Goal: Check status: Check status

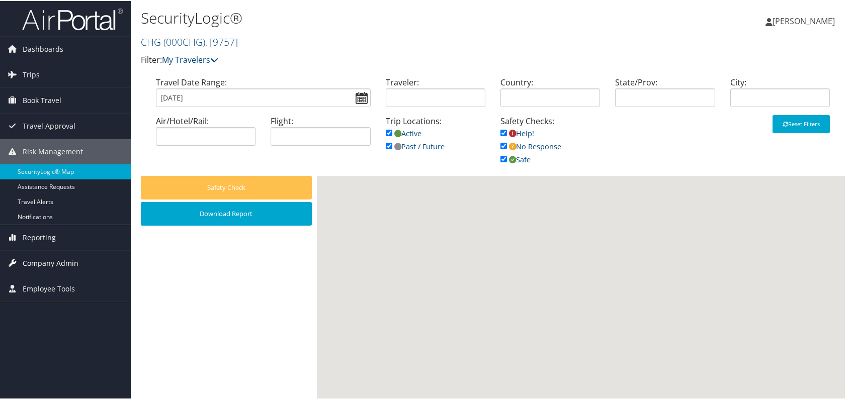
click at [29, 268] on span "Company Admin" at bounding box center [51, 262] width 56 height 25
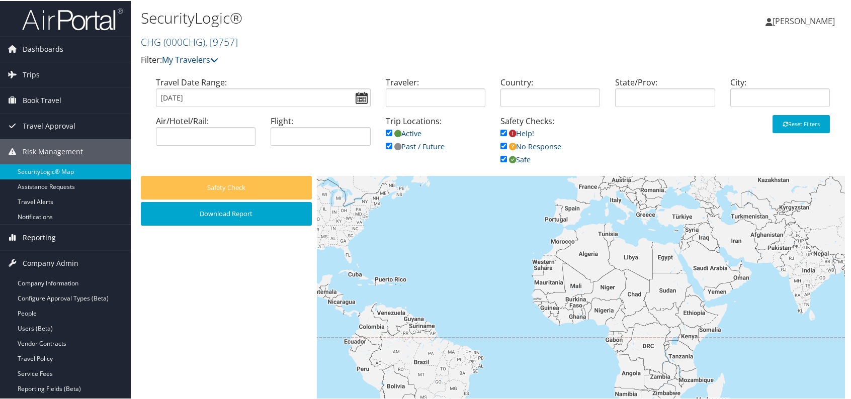
click at [28, 245] on span "Reporting" at bounding box center [39, 236] width 33 height 25
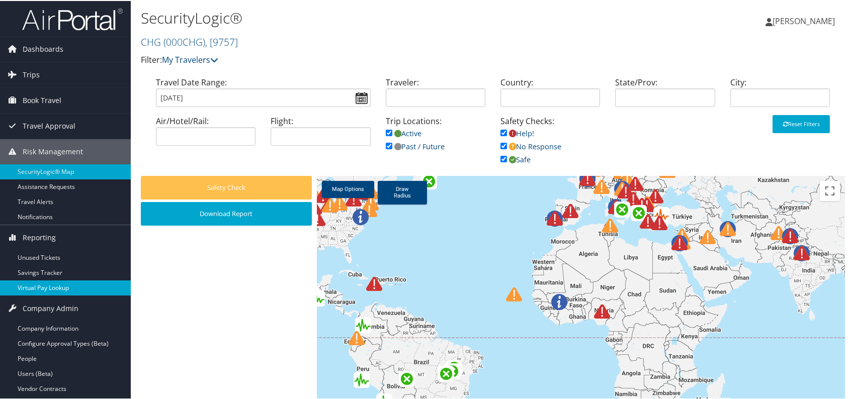
click at [54, 288] on link "Virtual Pay Lookup" at bounding box center [65, 287] width 131 height 15
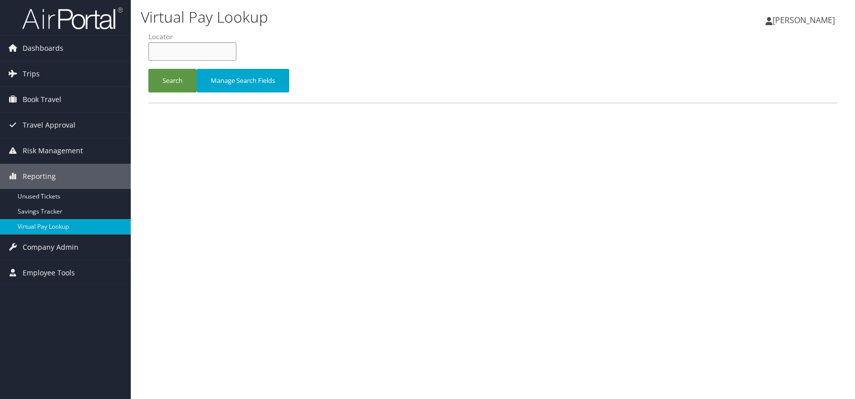
drag, startPoint x: 190, startPoint y: 51, endPoint x: 186, endPoint y: 53, distance: 5.2
paste input "KNEDHA"
click at [180, 87] on button "Search" at bounding box center [172, 81] width 48 height 24
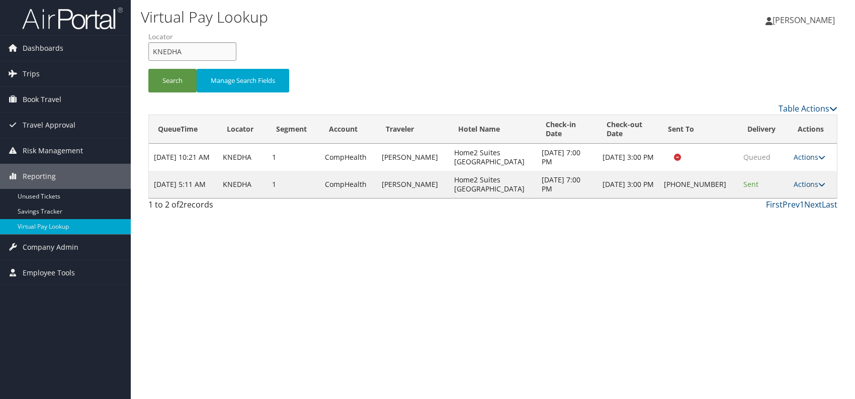
drag, startPoint x: 193, startPoint y: 55, endPoint x: 171, endPoint y: 52, distance: 21.8
click at [148, 52] on form "QueueTime Locator KNEDHA Segment Account Traveler Hotel Name Check-in Date Chec…" at bounding box center [492, 67] width 689 height 70
paste input "APALNY"
click at [170, 51] on input "APALNY" at bounding box center [192, 51] width 88 height 19
click at [158, 76] on button "Search" at bounding box center [172, 81] width 48 height 24
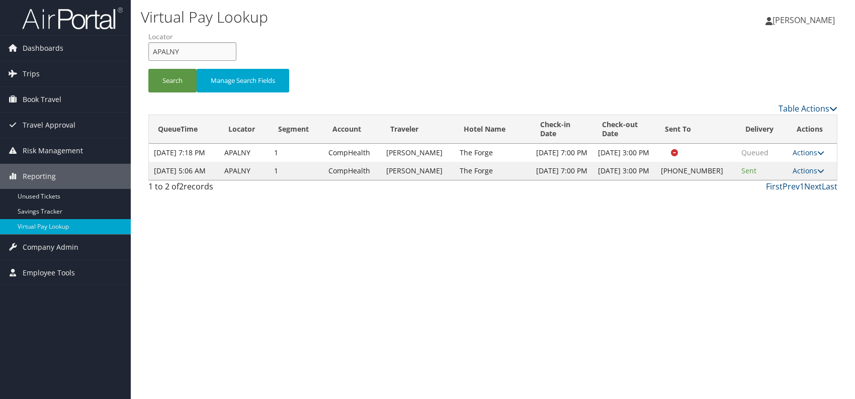
drag, startPoint x: 168, startPoint y: 58, endPoint x: 151, endPoint y: 54, distance: 17.1
click at [139, 58] on div "Virtual Pay Lookup [PERSON_NAME] [PERSON_NAME] My Settings Travel Agency Contac…" at bounding box center [493, 199] width 724 height 399
paste input "LOLQDE"
click at [170, 53] on input "LOLQDE" at bounding box center [192, 51] width 88 height 19
click at [173, 92] on button "Search" at bounding box center [172, 81] width 48 height 24
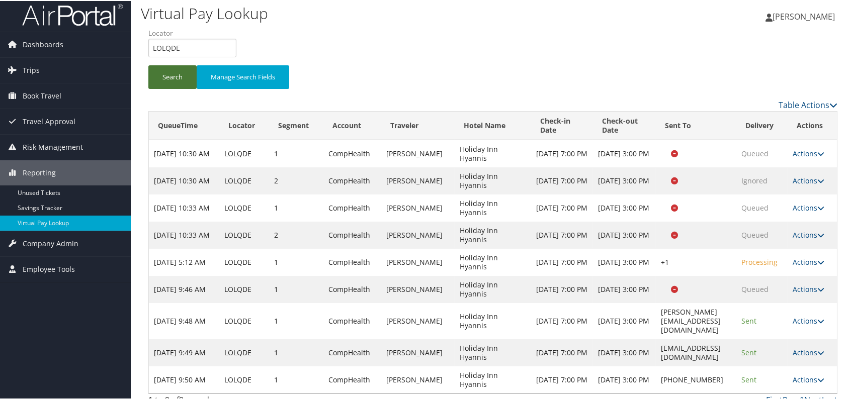
scroll to position [6, 0]
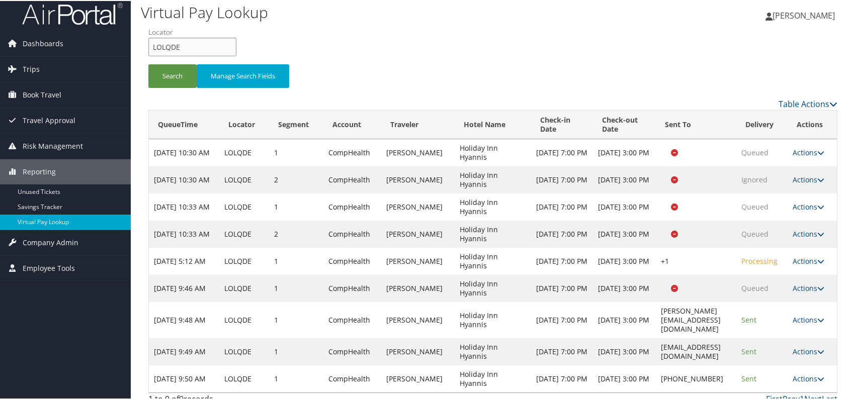
drag, startPoint x: 180, startPoint y: 42, endPoint x: 174, endPoint y: 43, distance: 6.1
click at [148, 48] on form "QueueTime Locator LOLQDE Segment Account Traveler Hotel Name Check-in Date Chec…" at bounding box center [492, 61] width 689 height 70
paste input "OKLJFR"
click at [165, 81] on button "Search" at bounding box center [172, 75] width 48 height 24
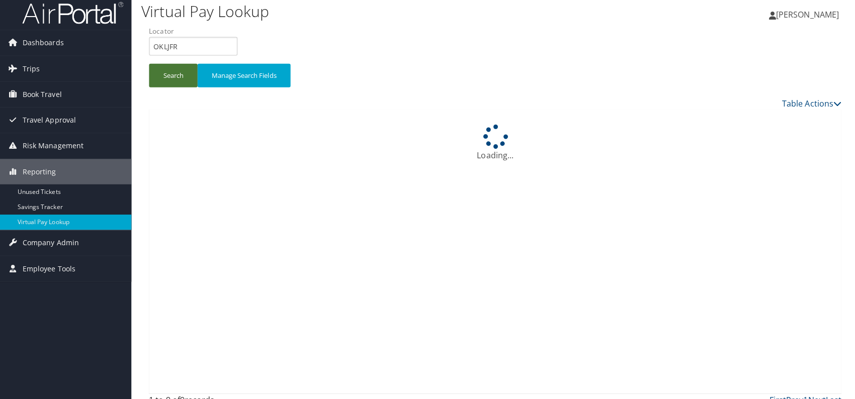
scroll to position [0, 0]
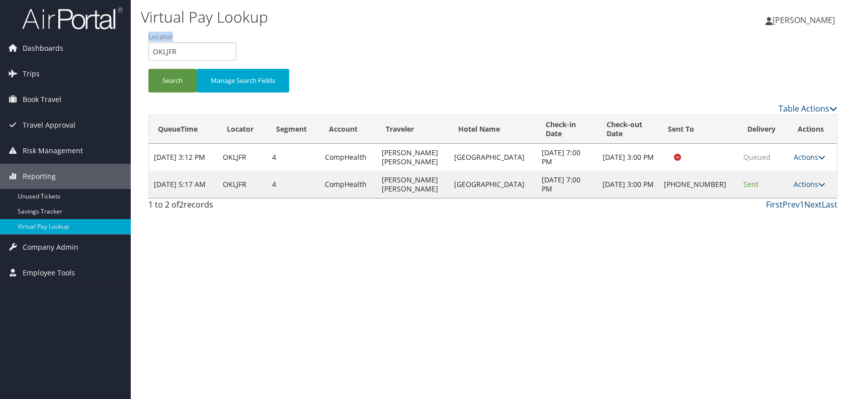
drag, startPoint x: 189, startPoint y: 42, endPoint x: 153, endPoint y: 48, distance: 36.3
click at [153, 48] on li "Locator OKLJFR" at bounding box center [196, 50] width 96 height 37
drag, startPoint x: 186, startPoint y: 47, endPoint x: 148, endPoint y: 55, distance: 38.5
click at [148, 55] on input "OKLJFR" at bounding box center [192, 51] width 88 height 19
paste input "CZTWRC"
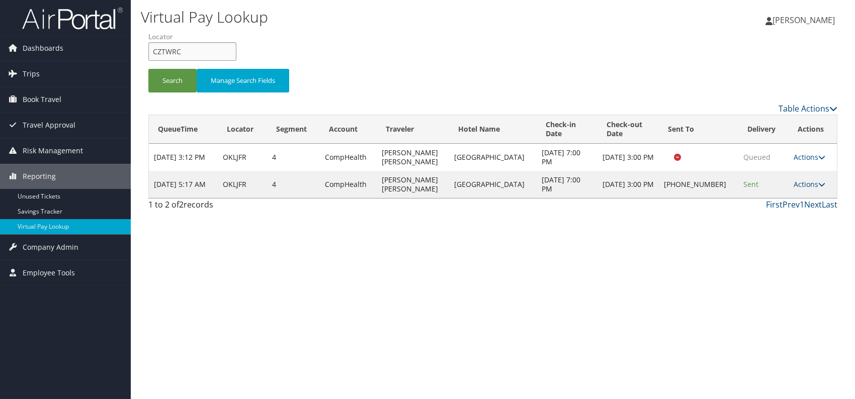
click at [171, 51] on input "CZTWRC" at bounding box center [192, 51] width 88 height 19
type input "CZTWRC"
click at [170, 85] on button "Search" at bounding box center [172, 81] width 48 height 24
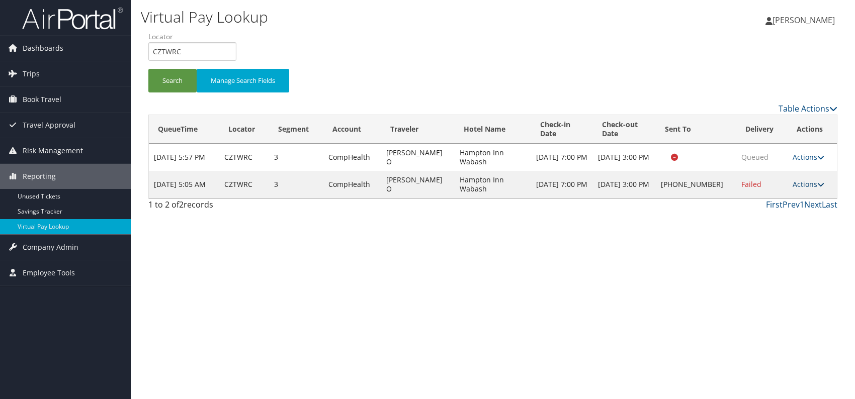
click at [812, 182] on link "Actions" at bounding box center [809, 185] width 32 height 10
click at [767, 222] on link "Logs" at bounding box center [777, 215] width 86 height 17
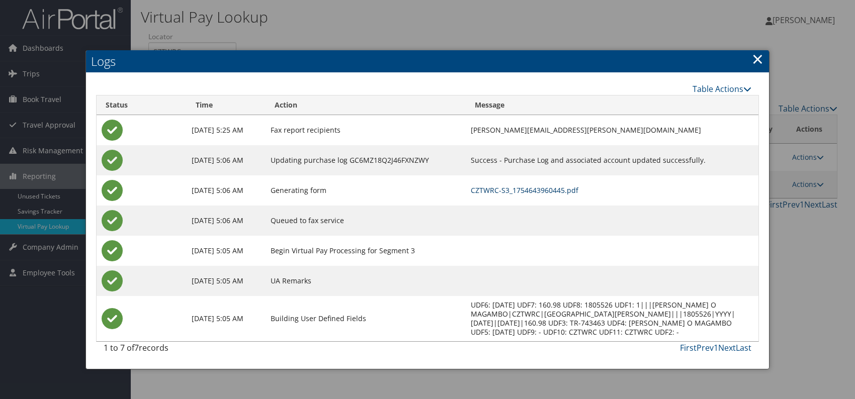
click at [553, 190] on link "CZTWRC-S3_1754643960445.pdf" at bounding box center [525, 191] width 108 height 10
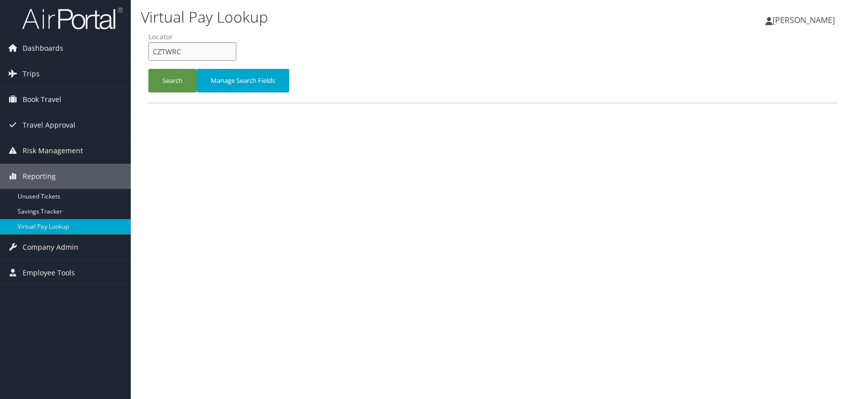
drag, startPoint x: 172, startPoint y: 47, endPoint x: 153, endPoint y: 47, distance: 19.1
click at [148, 46] on form "QueueTime Locator CZTWRC Segment Account Traveler Hotel Name Check-in Date Chec…" at bounding box center [492, 67] width 689 height 70
paste input "UOYNQL"
click at [177, 82] on button "Search" at bounding box center [172, 81] width 48 height 24
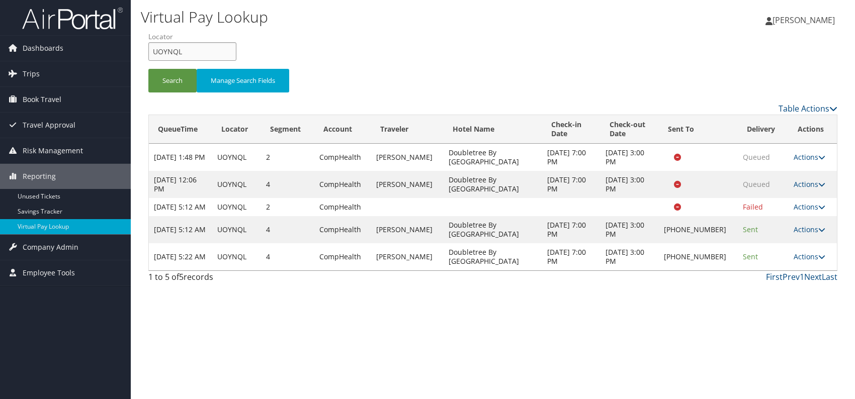
drag, startPoint x: 184, startPoint y: 51, endPoint x: 152, endPoint y: 54, distance: 31.8
click at [152, 54] on input "UOYNQL" at bounding box center [192, 51] width 88 height 19
paste input "ANWWMP"
click at [178, 77] on button "Search" at bounding box center [172, 81] width 48 height 24
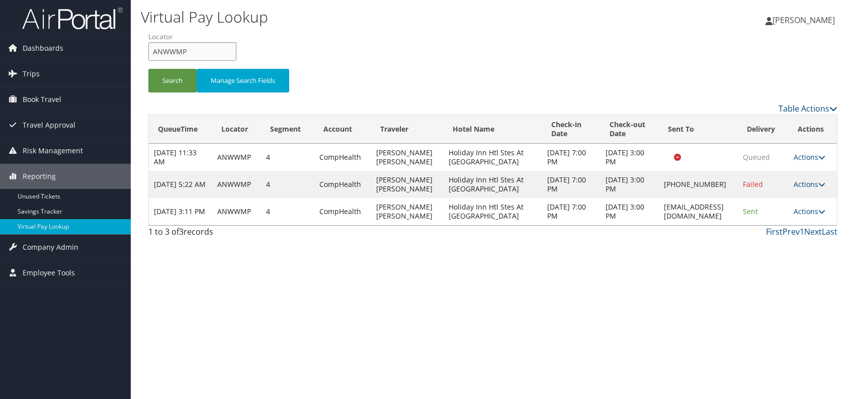
drag, startPoint x: 182, startPoint y: 51, endPoint x: 152, endPoint y: 47, distance: 29.4
click at [152, 47] on input "ANWWMP" at bounding box center [192, 51] width 88 height 19
paste input "NPMRKZ"
click at [173, 80] on button "Search" at bounding box center [172, 81] width 48 height 24
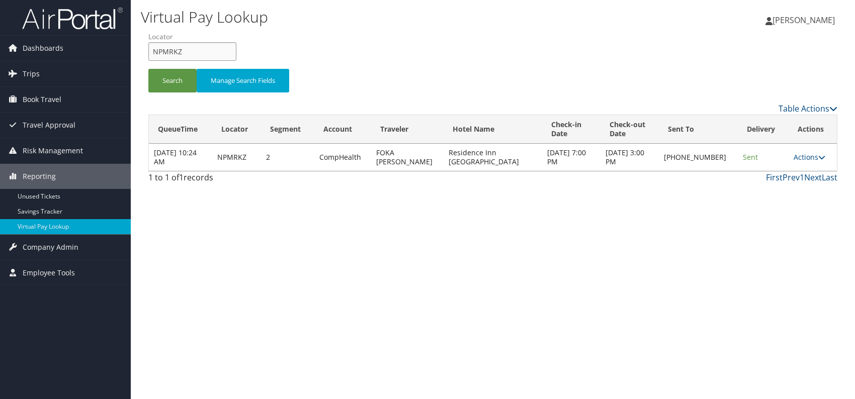
drag, startPoint x: 193, startPoint y: 52, endPoint x: 147, endPoint y: 51, distance: 45.8
click at [148, 51] on form "QueueTime Locator NPMRKZ Segment Account Traveler Hotel Name Check-in Date Chec…" at bounding box center [492, 67] width 689 height 70
paste input "JDOXKX"
click at [169, 53] on input "JDOXKX" at bounding box center [192, 51] width 88 height 19
click at [163, 75] on button "Search" at bounding box center [172, 81] width 48 height 24
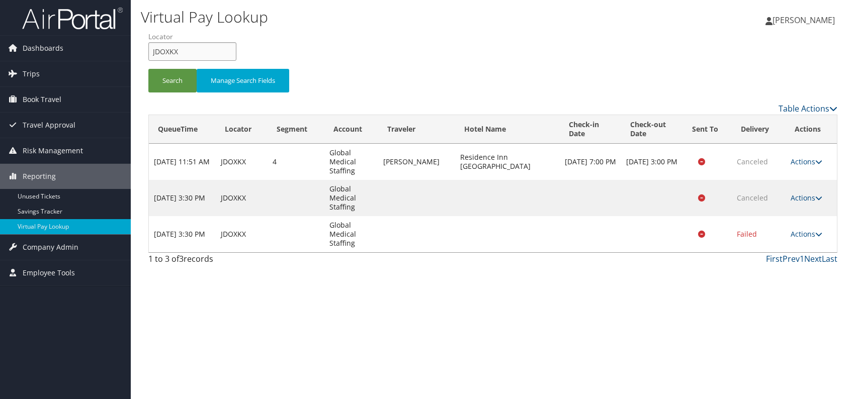
drag, startPoint x: 186, startPoint y: 52, endPoint x: 155, endPoint y: 52, distance: 30.2
click at [155, 52] on input "JDOXKX" at bounding box center [192, 51] width 88 height 19
type input "DOXKXJ"
click at [182, 52] on input "DOXKXJ" at bounding box center [192, 51] width 88 height 19
drag, startPoint x: 183, startPoint y: 51, endPoint x: 147, endPoint y: 52, distance: 36.2
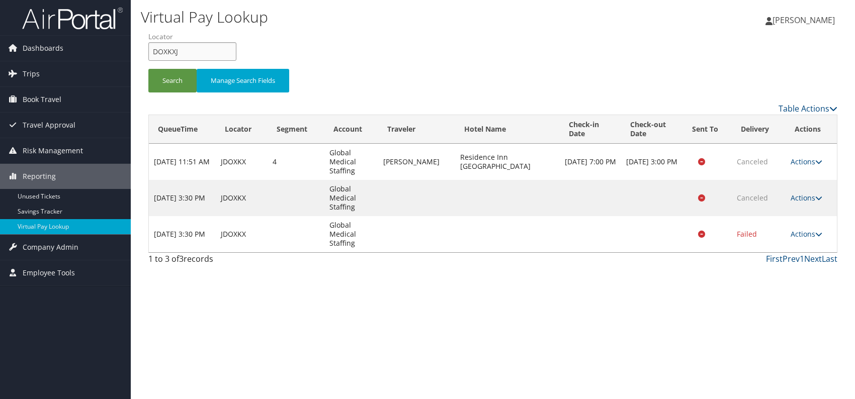
click at [148, 52] on form "QueueTime Locator DOXKXJ Segment Account Traveler Hotel Name Check-in Date Chec…" at bounding box center [492, 67] width 689 height 70
paste input "HZLHIG"
click at [171, 51] on input "HZLHIG" at bounding box center [192, 51] width 88 height 19
type input "HZLHIG"
click at [178, 77] on button "Search" at bounding box center [172, 81] width 48 height 24
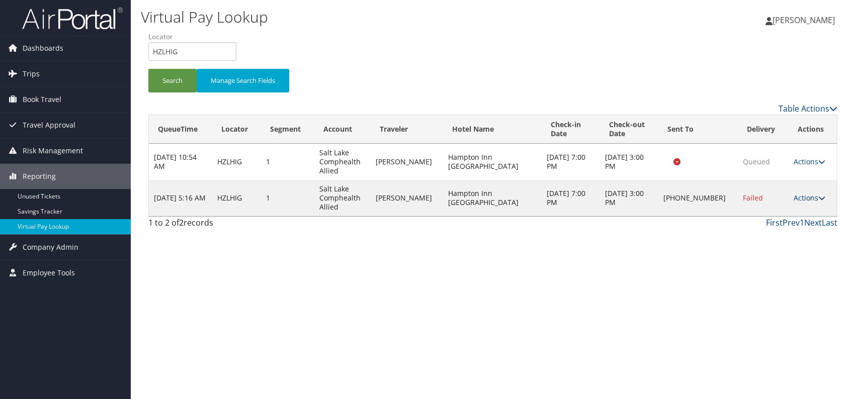
click at [810, 195] on link "Actions" at bounding box center [810, 198] width 32 height 10
click at [782, 230] on link "Logs" at bounding box center [777, 229] width 86 height 17
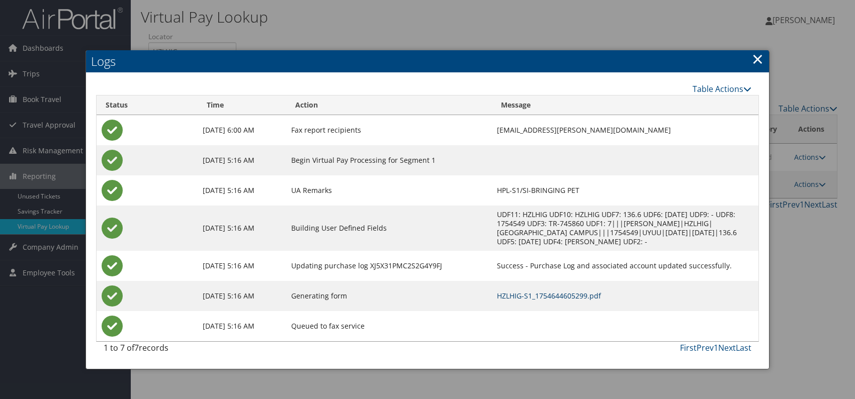
click at [497, 291] on link "HZLHIG-S1_1754644605299.pdf" at bounding box center [549, 296] width 104 height 10
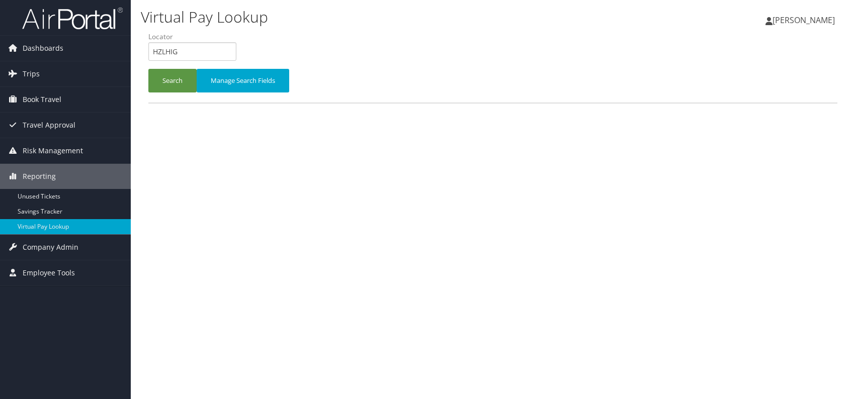
click at [135, 41] on div "Virtual Pay Lookup [PERSON_NAME] [PERSON_NAME] My Settings Travel Agency Contac…" at bounding box center [493, 199] width 724 height 399
type input "CGQWQE"
click at [173, 82] on button "Search" at bounding box center [172, 81] width 48 height 24
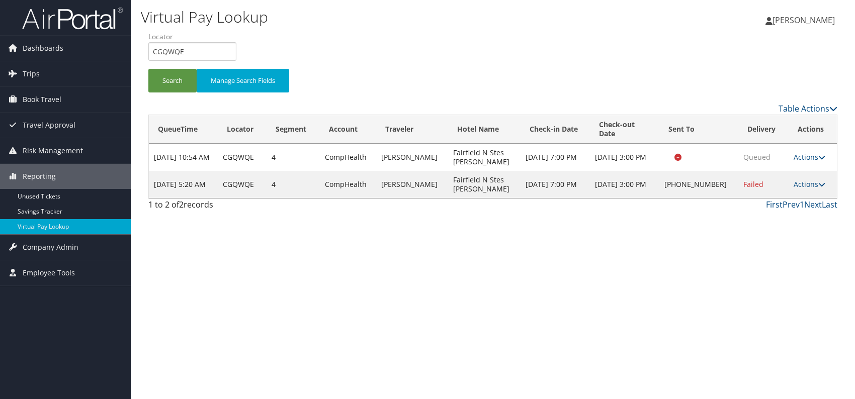
click at [679, 254] on div "Virtual Pay Lookup Romina Kwock Romina Kwock My Settings Travel Agency Contacts…" at bounding box center [493, 199] width 724 height 399
drag, startPoint x: 812, startPoint y: 179, endPoint x: 785, endPoint y: 196, distance: 32.0
click at [811, 180] on link "Actions" at bounding box center [810, 185] width 32 height 10
click at [762, 212] on link "Logs" at bounding box center [778, 206] width 86 height 17
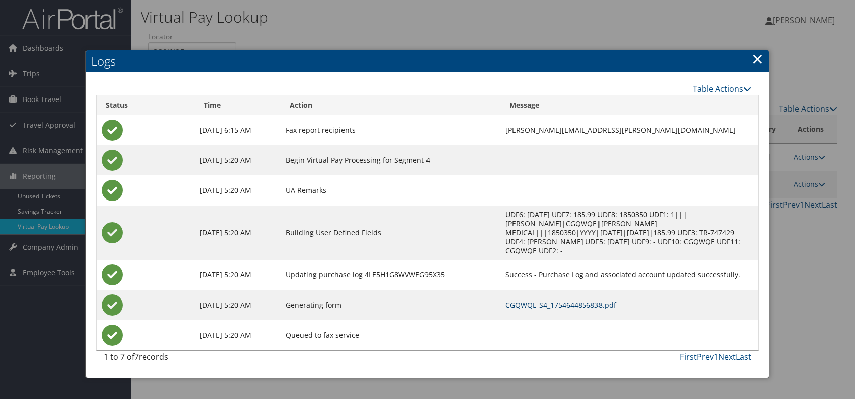
click at [521, 300] on link "CGQWQE-S4_1754644856838.pdf" at bounding box center [561, 305] width 111 height 10
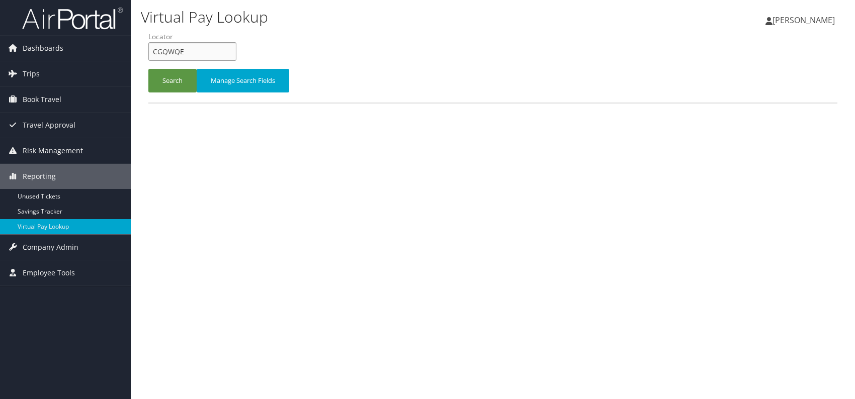
drag, startPoint x: 184, startPoint y: 49, endPoint x: 154, endPoint y: 47, distance: 29.7
click at [154, 47] on input "CGQWQE" at bounding box center [192, 51] width 88 height 19
paste input "NRVAYH"
click at [165, 83] on button "Search" at bounding box center [172, 81] width 48 height 24
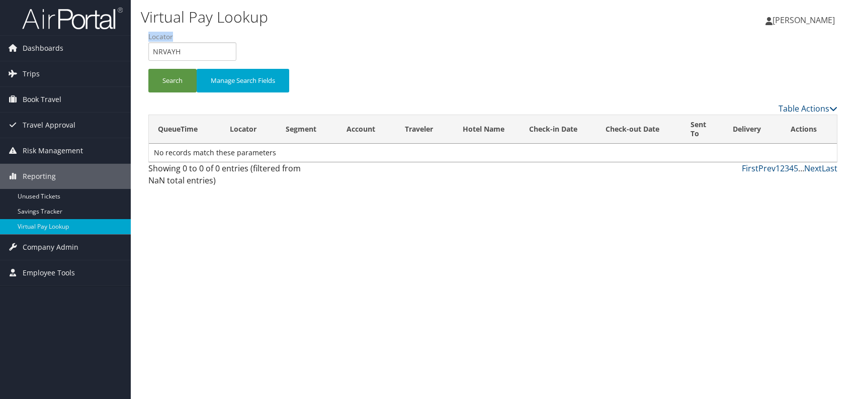
drag, startPoint x: 161, startPoint y: 55, endPoint x: 151, endPoint y: 53, distance: 10.8
click at [151, 53] on li "Locator NRVAYH" at bounding box center [196, 50] width 96 height 37
copy label "Locator"
click at [205, 57] on input "NRVAYH" at bounding box center [192, 51] width 88 height 19
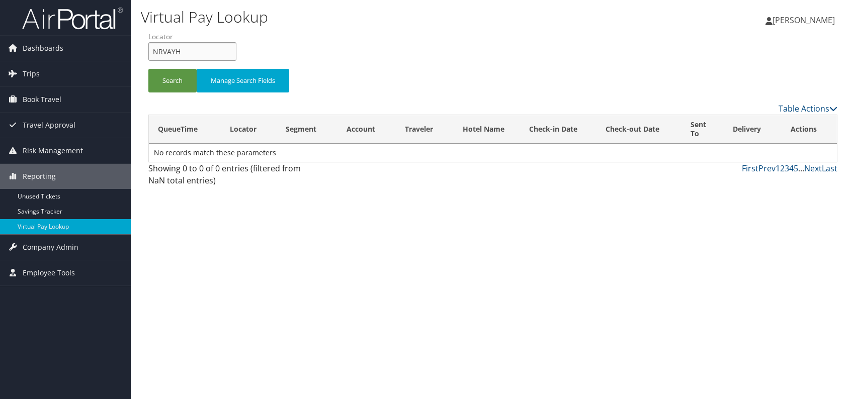
drag, startPoint x: 158, startPoint y: 52, endPoint x: 150, endPoint y: 52, distance: 8.0
click at [150, 52] on input "NRVAYH" at bounding box center [192, 51] width 88 height 19
paste input "WEPLSB"
click at [170, 48] on input "WEPLSB" at bounding box center [192, 51] width 88 height 19
click at [171, 80] on button "Search" at bounding box center [172, 81] width 48 height 24
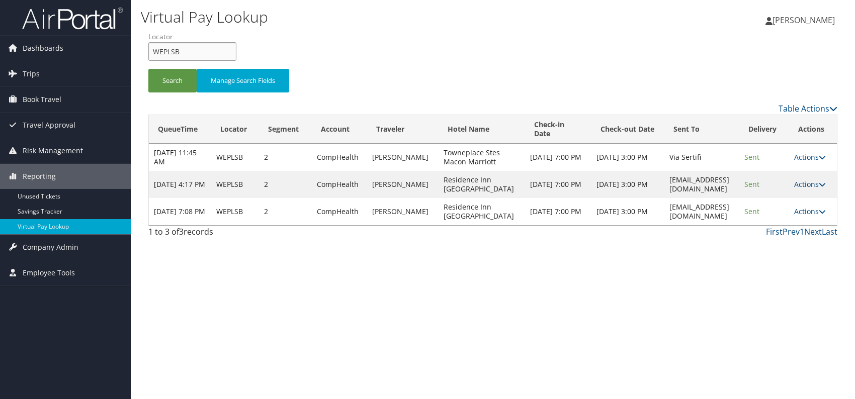
drag, startPoint x: 165, startPoint y: 58, endPoint x: 137, endPoint y: 62, distance: 28.5
click at [137, 62] on div "Virtual Pay Lookup [PERSON_NAME] [PERSON_NAME] My Settings Travel Agency Contac…" at bounding box center [493, 199] width 724 height 399
paste input "IMRLLX"
click at [172, 82] on button "Search" at bounding box center [172, 81] width 48 height 24
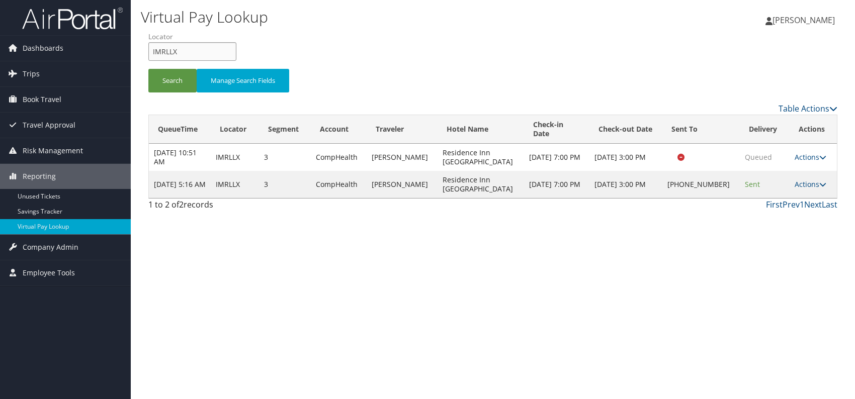
click at [148, 49] on input "IMRLLX" at bounding box center [192, 51] width 88 height 19
paste input "OUWGUU"
click at [169, 52] on input "OUWGUU" at bounding box center [192, 51] width 88 height 19
drag, startPoint x: 165, startPoint y: 74, endPoint x: 153, endPoint y: 90, distance: 19.7
click at [166, 76] on button "Search" at bounding box center [172, 81] width 48 height 24
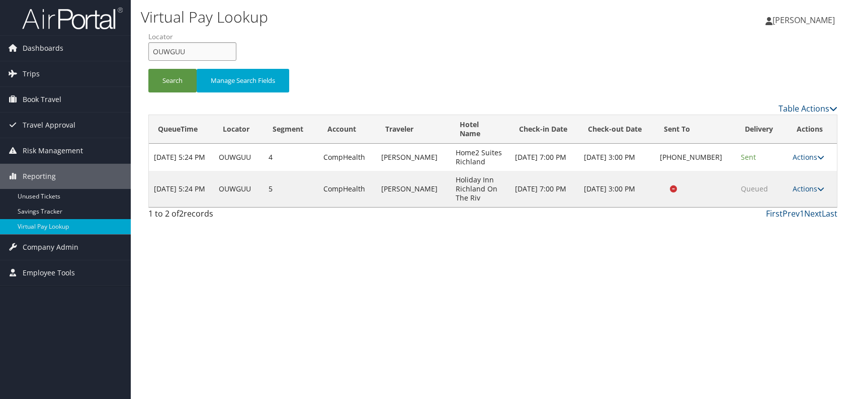
drag, startPoint x: 199, startPoint y: 52, endPoint x: 156, endPoint y: 53, distance: 42.8
click at [156, 53] on input "OUWGUU" at bounding box center [192, 51] width 88 height 19
type input "O"
paste input "FOCLUG"
click at [169, 48] on input "FOCLUG" at bounding box center [192, 51] width 88 height 19
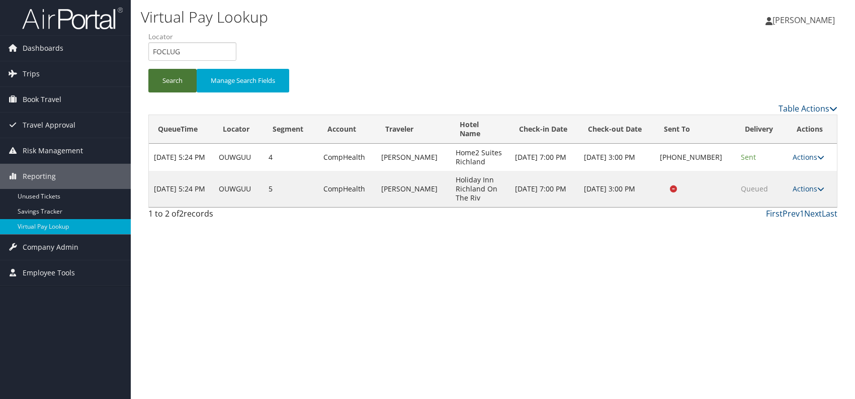
click at [172, 86] on button "Search" at bounding box center [172, 81] width 48 height 24
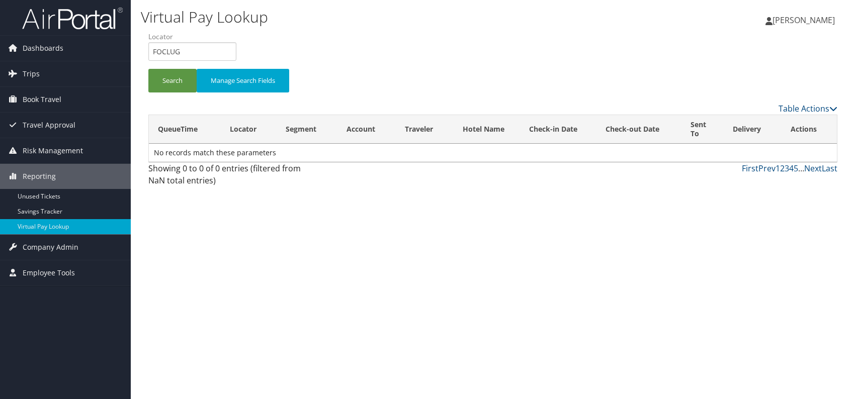
click at [219, 196] on div "Virtual Pay Lookup Romina Kwock Romina Kwock My Settings Travel Agency Contacts…" at bounding box center [493, 199] width 724 height 399
drag, startPoint x: 189, startPoint y: 54, endPoint x: 152, endPoint y: 59, distance: 37.6
click at [149, 59] on input "FOCLUG" at bounding box center [192, 51] width 88 height 19
paste input "BBTWR"
click at [175, 82] on button "Search" at bounding box center [172, 81] width 48 height 24
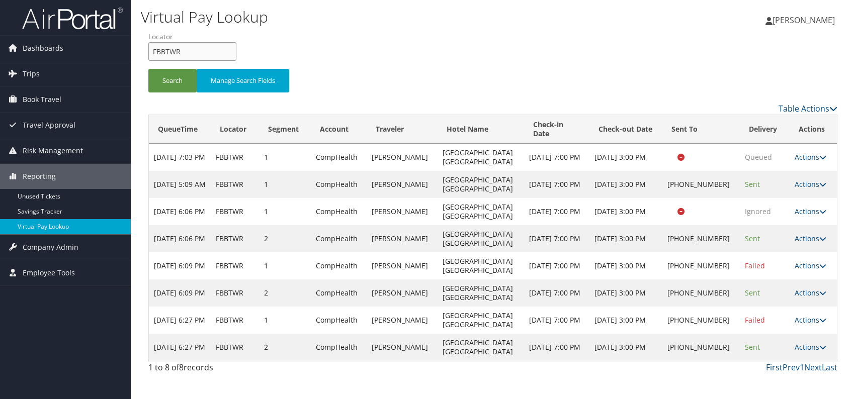
drag, startPoint x: 185, startPoint y: 52, endPoint x: 135, endPoint y: 53, distance: 49.3
click at [131, 55] on div "Virtual Pay Lookup Romina Kwock Romina Kwock My Settings Travel Agency Contacts…" at bounding box center [493, 199] width 724 height 399
paste input "GNOWBA"
click at [168, 78] on button "Search" at bounding box center [172, 81] width 48 height 24
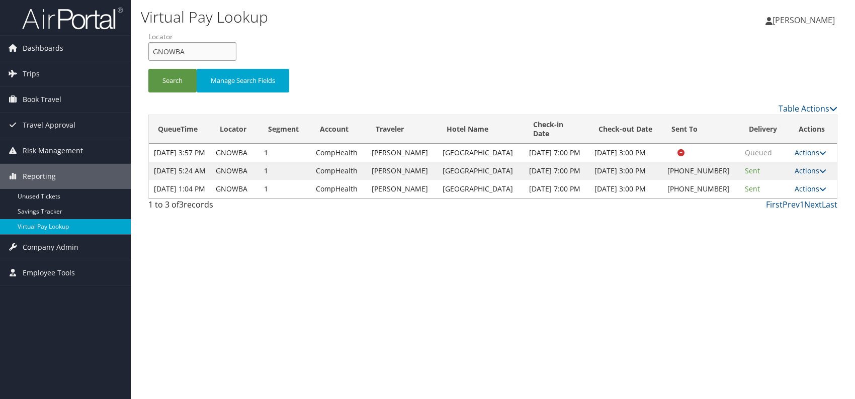
drag, startPoint x: 199, startPoint y: 52, endPoint x: 147, endPoint y: 51, distance: 51.8
click at [140, 52] on div "Virtual Pay Lookup [PERSON_NAME] [PERSON_NAME] My Settings Travel Agency Contac…" at bounding box center [493, 199] width 724 height 399
paste input "SJVUOU"
click at [170, 51] on input "SJVUOU" at bounding box center [192, 51] width 88 height 19
click at [160, 74] on button "Search" at bounding box center [172, 81] width 48 height 24
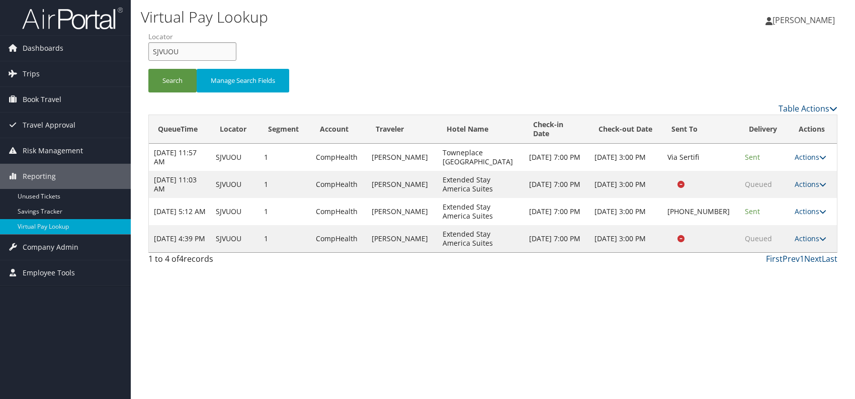
drag, startPoint x: 171, startPoint y: 52, endPoint x: 151, endPoint y: 51, distance: 19.1
click at [151, 51] on input "SJVUOU" at bounding box center [192, 51] width 88 height 19
paste input "LUBRKQ"
click at [173, 80] on button "Search" at bounding box center [172, 81] width 48 height 24
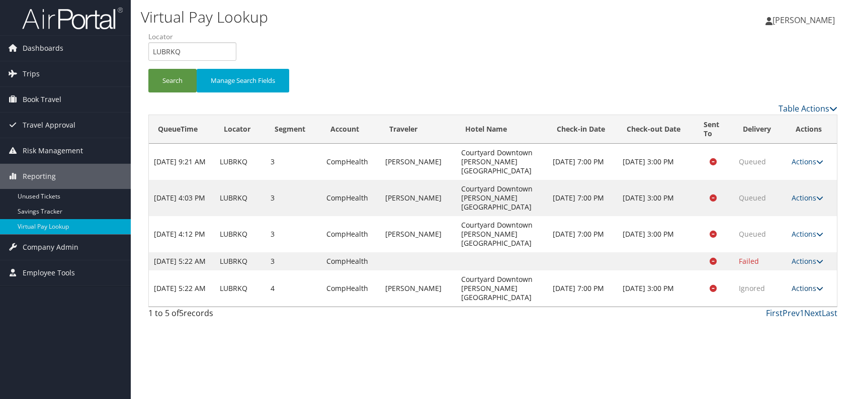
drag, startPoint x: 812, startPoint y: 299, endPoint x: 801, endPoint y: 304, distance: 12.2
click at [812, 293] on link "Actions" at bounding box center [808, 289] width 32 height 10
click at [783, 326] on link "Logs" at bounding box center [785, 328] width 63 height 17
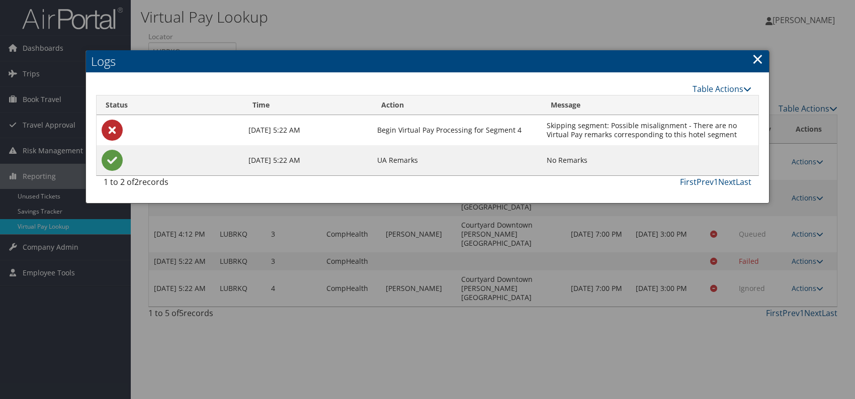
click at [758, 60] on link "×" at bounding box center [758, 59] width 12 height 20
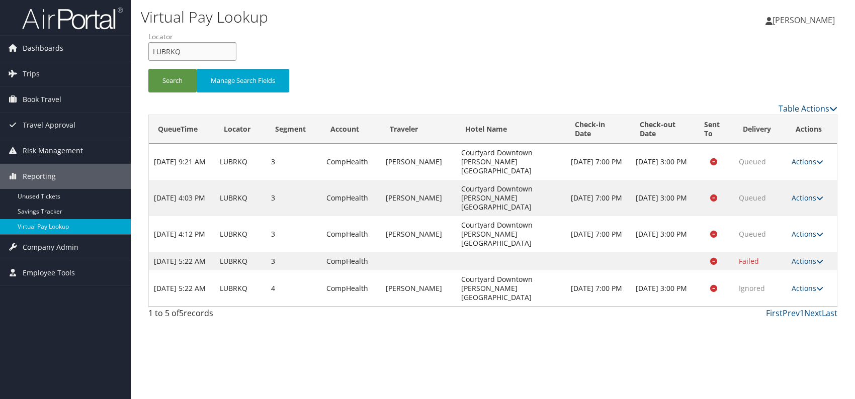
drag, startPoint x: 192, startPoint y: 46, endPoint x: 154, endPoint y: 53, distance: 37.9
click at [148, 57] on form "QueueTime Locator LUBRKQ Segment Account Traveler Hotel Name Check-in Date Chec…" at bounding box center [492, 67] width 689 height 70
paste input "KLAQJN"
click at [171, 49] on input "KLAQJN" at bounding box center [192, 51] width 88 height 19
click at [166, 79] on button "Search" at bounding box center [172, 81] width 48 height 24
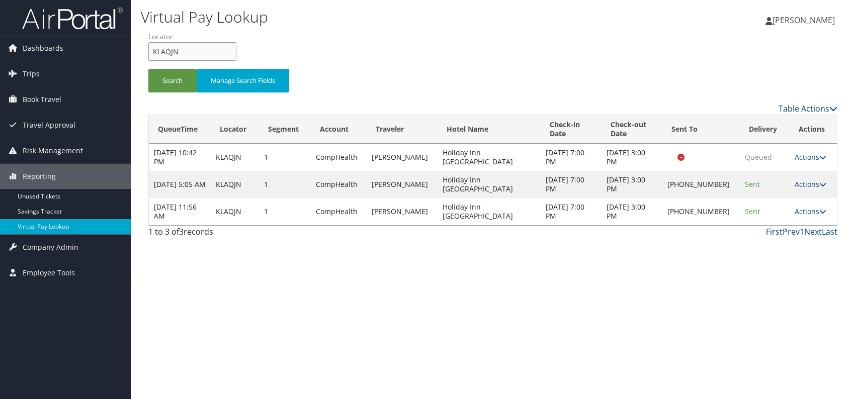
drag, startPoint x: 186, startPoint y: 57, endPoint x: 148, endPoint y: 50, distance: 38.4
click at [148, 50] on input "KLAQJN" at bounding box center [192, 51] width 88 height 19
paste input "TR-746192"
type input "TR-746192"
drag, startPoint x: 193, startPoint y: 51, endPoint x: 152, endPoint y: 54, distance: 41.4
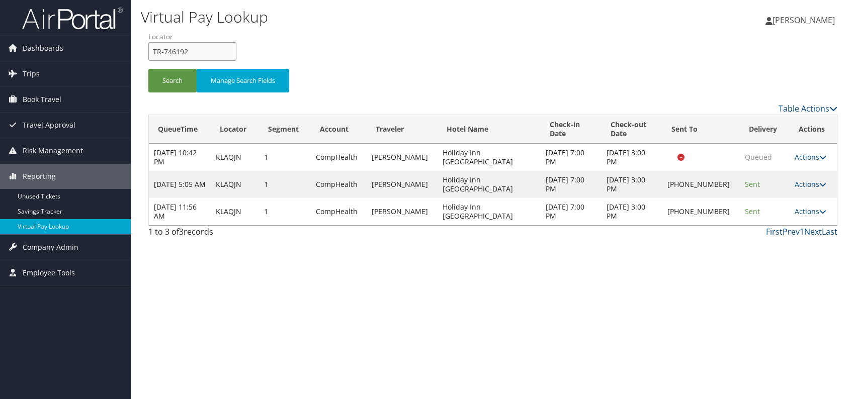
click at [152, 54] on input "TR-746192" at bounding box center [192, 51] width 88 height 19
paste input "YQRQBG"
click at [171, 51] on input "YQRQBG" at bounding box center [192, 51] width 88 height 19
click at [177, 82] on button "Search" at bounding box center [172, 81] width 48 height 24
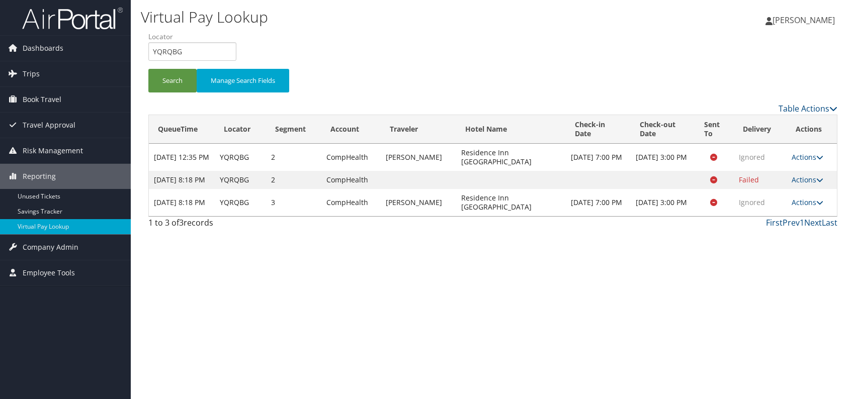
click at [693, 234] on div "1 to 3 of 3 records First Prev 1 Next Last" at bounding box center [493, 225] width 704 height 17
click at [810, 207] on link "Actions" at bounding box center [808, 203] width 32 height 10
click at [780, 240] on link "Logs" at bounding box center [789, 242] width 63 height 17
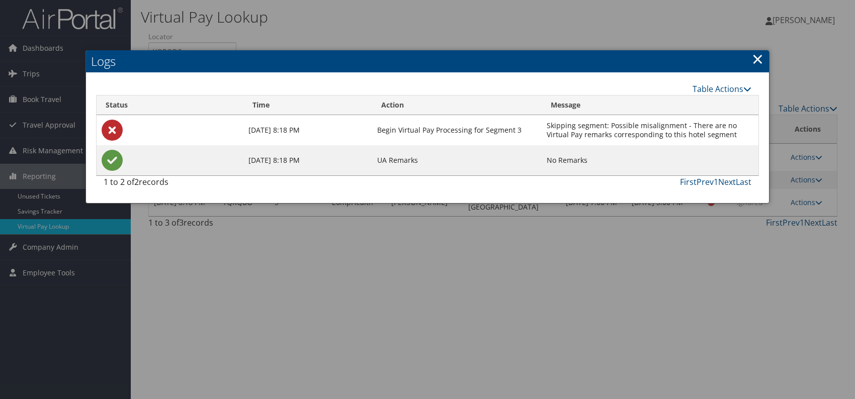
click at [759, 57] on link "×" at bounding box center [758, 59] width 12 height 20
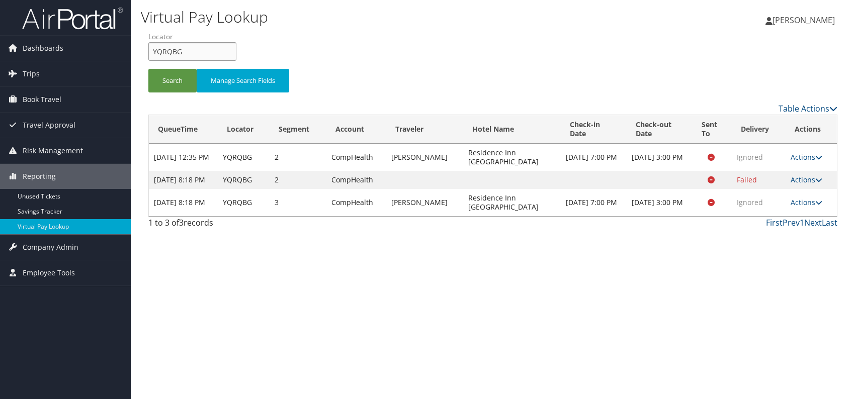
drag, startPoint x: 160, startPoint y: 55, endPoint x: 154, endPoint y: 55, distance: 6.0
click at [154, 55] on input "YQRQBG" at bounding box center [192, 51] width 88 height 19
drag, startPoint x: 189, startPoint y: 51, endPoint x: 144, endPoint y: 51, distance: 44.8
click at [148, 51] on form "QueueTime Locator YQRQBG Segment Account Traveler Hotel Name Check-in Date Chec…" at bounding box center [492, 67] width 689 height 70
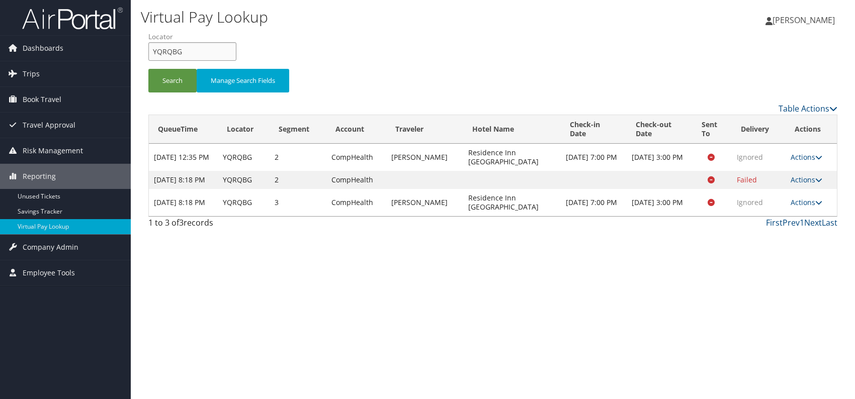
paste input "OENHJ"
click at [170, 81] on button "Search" at bounding box center [172, 81] width 48 height 24
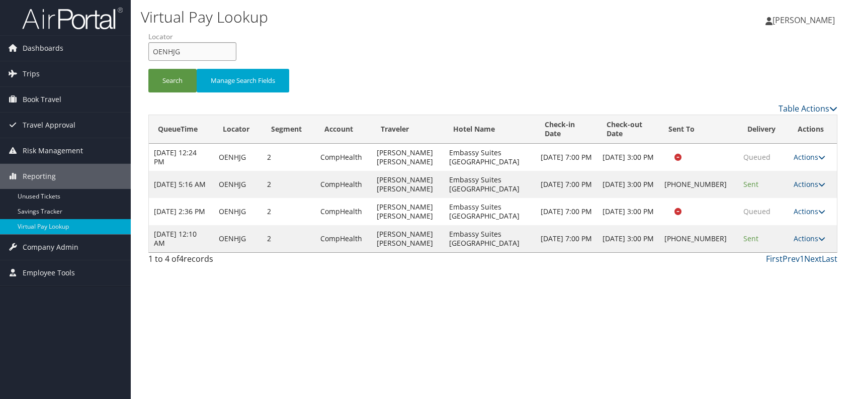
drag, startPoint x: 192, startPoint y: 51, endPoint x: 151, endPoint y: 55, distance: 40.9
click at [151, 55] on input "OENHJG" at bounding box center [192, 51] width 88 height 19
paste input "YSMWLA"
click at [170, 82] on button "Search" at bounding box center [172, 81] width 48 height 24
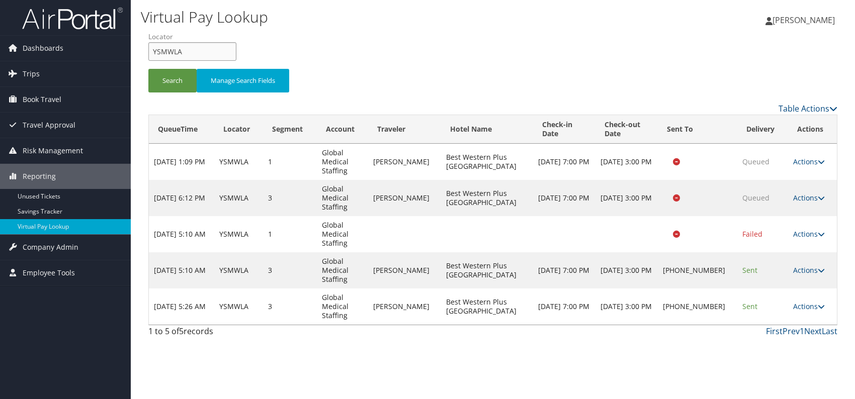
drag, startPoint x: 167, startPoint y: 54, endPoint x: 145, endPoint y: 56, distance: 21.7
click at [148, 56] on form "QueueTime Locator YSMWLA Segment Account Traveler Hotel Name Check-in Date Chec…" at bounding box center [492, 67] width 689 height 70
paste input "UHDQH"
click at [171, 49] on input "UHDQHA" at bounding box center [192, 51] width 88 height 19
click at [162, 73] on button "Search" at bounding box center [172, 81] width 48 height 24
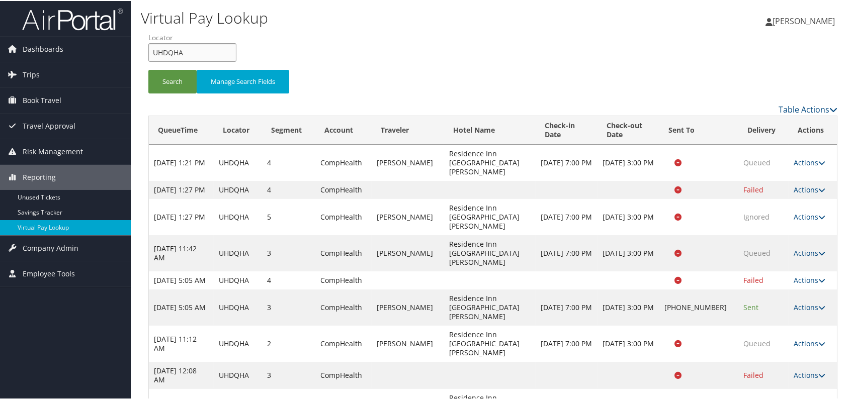
drag, startPoint x: 190, startPoint y: 46, endPoint x: 142, endPoint y: 53, distance: 48.3
click at [148, 53] on form "QueueTime Locator UHDQHA Segment Account Traveler Hotel Name Check-in Date Chec…" at bounding box center [492, 67] width 689 height 70
paste input "FAIGUI"
click at [169, 52] on input "FAIGUI" at bounding box center [192, 51] width 88 height 19
click at [170, 75] on button "Search" at bounding box center [172, 81] width 48 height 24
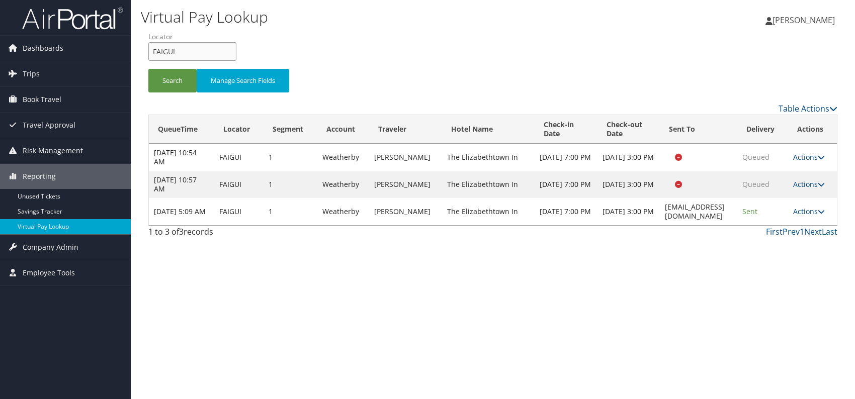
drag, startPoint x: 174, startPoint y: 55, endPoint x: 153, endPoint y: 52, distance: 20.8
click at [153, 52] on input "FAIGUI" at bounding box center [192, 51] width 88 height 19
paste input "QJWICU"
click at [169, 82] on button "Search" at bounding box center [172, 81] width 48 height 24
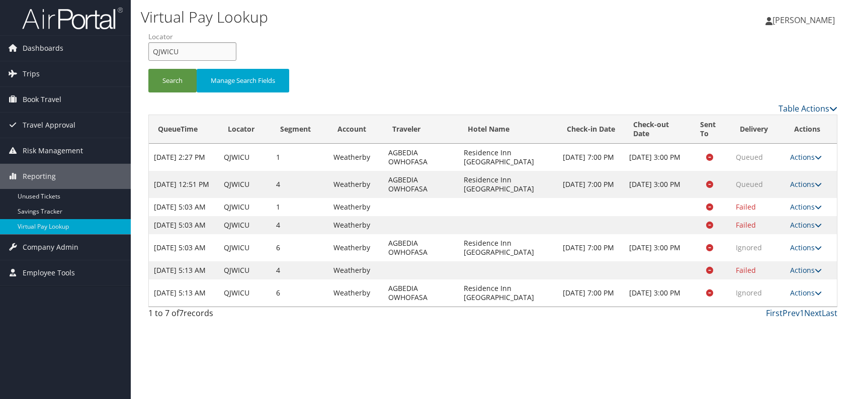
drag, startPoint x: 181, startPoint y: 48, endPoint x: 152, endPoint y: 55, distance: 28.9
click at [152, 55] on input "QJWICU" at bounding box center [192, 51] width 88 height 19
paste input "KMEUGK"
click at [176, 85] on button "Search" at bounding box center [172, 81] width 48 height 24
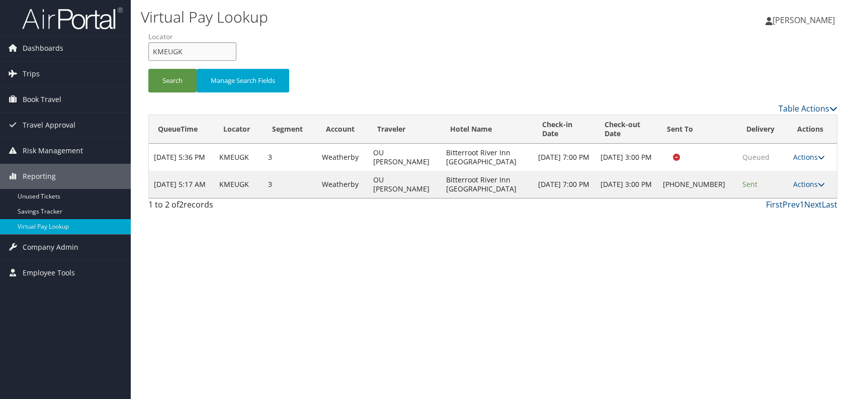
drag, startPoint x: 201, startPoint y: 48, endPoint x: 152, endPoint y: 50, distance: 48.9
click at [152, 50] on input "KMEUGK" at bounding box center [192, 51] width 88 height 19
paste input "AXLGHH"
click at [178, 82] on button "Search" at bounding box center [172, 81] width 48 height 24
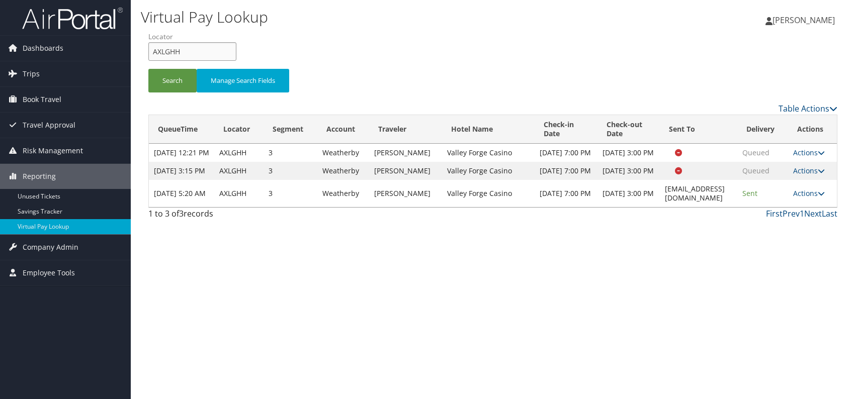
drag, startPoint x: 166, startPoint y: 54, endPoint x: 141, endPoint y: 53, distance: 24.7
click at [148, 53] on form "QueueTime Locator AXLGHH Segment Account Traveler Hotel Name Check-in Date Chec…" at bounding box center [492, 67] width 689 height 70
paste input "GPVGMB"
click at [178, 87] on button "Search" at bounding box center [172, 81] width 48 height 24
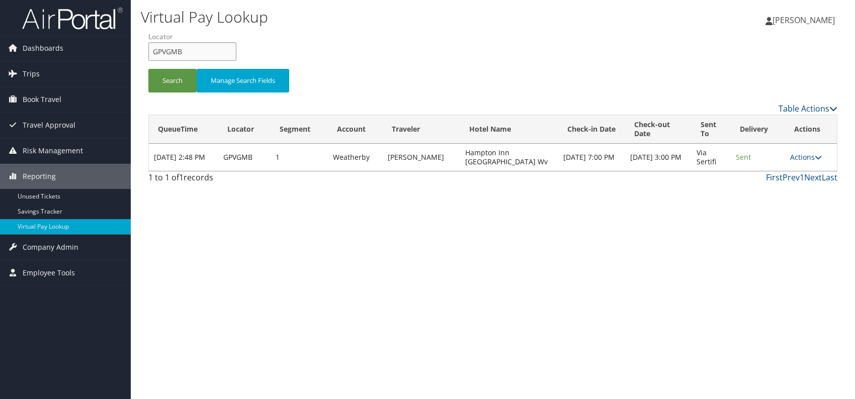
drag, startPoint x: 172, startPoint y: 54, endPoint x: 149, endPoint y: 51, distance: 22.8
click at [148, 51] on input "GPVGMB" at bounding box center [192, 51] width 88 height 19
paste input "YVXZRT"
click at [170, 51] on input "YVXZRT" at bounding box center [192, 51] width 88 height 19
click at [164, 74] on button "Search" at bounding box center [172, 81] width 48 height 24
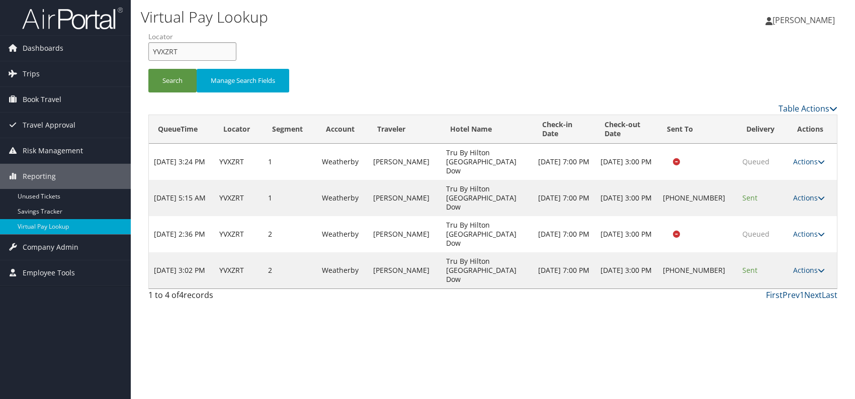
drag, startPoint x: 166, startPoint y: 52, endPoint x: 151, endPoint y: 52, distance: 14.6
click at [150, 54] on input "YVXZRT" at bounding box center [192, 51] width 88 height 19
paste input "IFNMM"
click at [169, 48] on input "IFNMMT" at bounding box center [192, 51] width 88 height 19
click at [155, 89] on button "Search" at bounding box center [172, 81] width 48 height 24
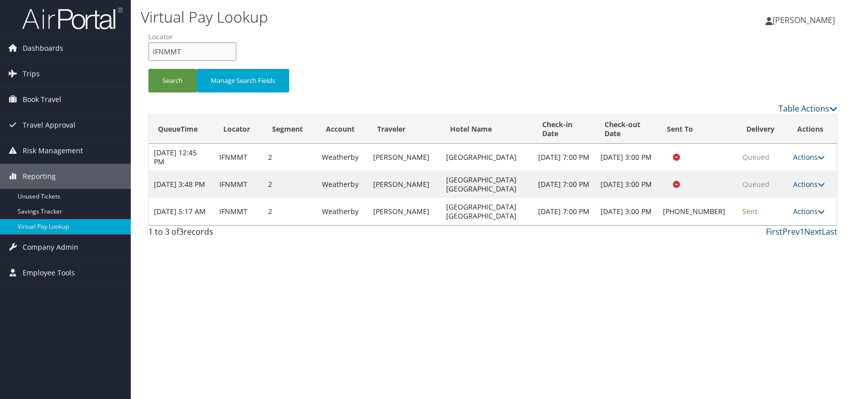
drag, startPoint x: 182, startPoint y: 43, endPoint x: 150, endPoint y: 50, distance: 32.9
click at [148, 50] on form "QueueTime Locator IFNMMT Segment Account Traveler Hotel Name Check-in Date Chec…" at bounding box center [492, 67] width 689 height 70
paste input "SBEXEN"
type input "SBEXEN"
click at [166, 86] on button "Search" at bounding box center [172, 81] width 48 height 24
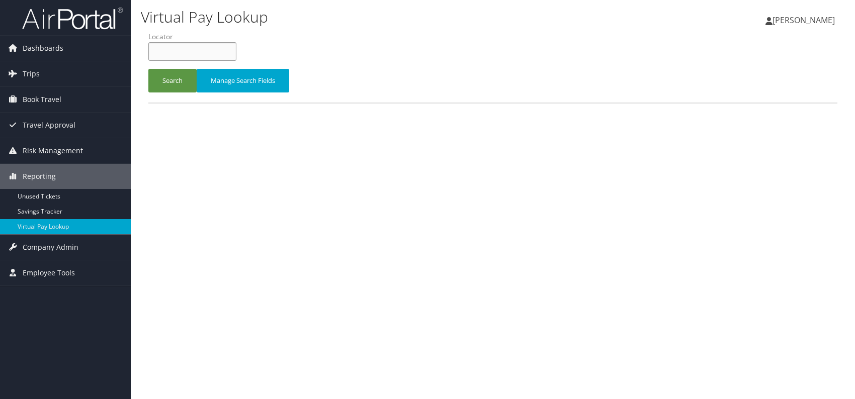
paste input "WZMIXX"
click at [170, 50] on input "WZMIXX" at bounding box center [192, 51] width 88 height 19
click at [161, 77] on button "Search" at bounding box center [172, 81] width 48 height 24
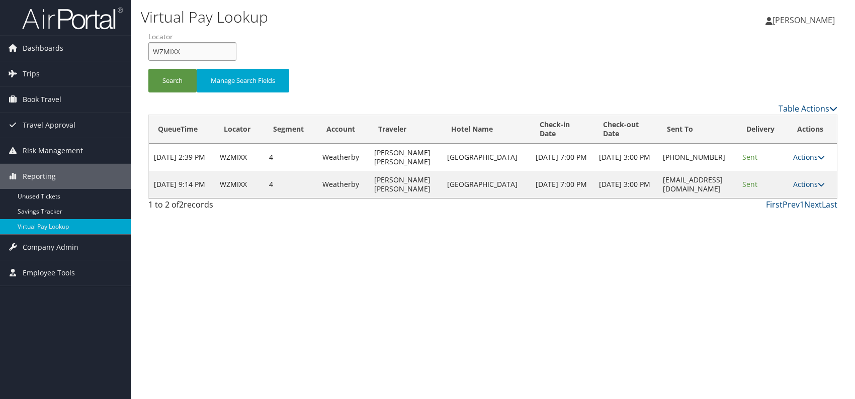
drag, startPoint x: 174, startPoint y: 51, endPoint x: 143, endPoint y: 48, distance: 31.4
click at [148, 48] on form "QueueTime Locator WZMIXX Segment Account Traveler Hotel Name Check-in Date Chec…" at bounding box center [492, 67] width 689 height 70
paste input "SJVJR"
click at [169, 51] on input "SJVJRX" at bounding box center [192, 51] width 88 height 19
click at [167, 82] on button "Search" at bounding box center [172, 81] width 48 height 24
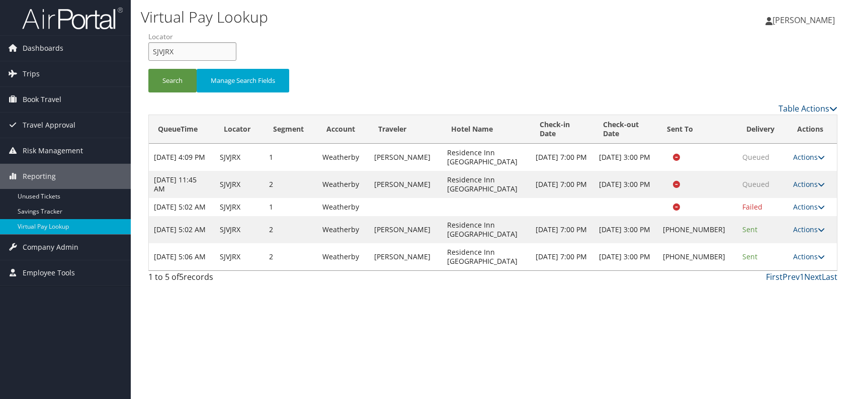
drag, startPoint x: 184, startPoint y: 53, endPoint x: 154, endPoint y: 54, distance: 29.7
click at [151, 55] on input "SJVJRX" at bounding box center [192, 51] width 88 height 19
paste input "YVQJPO"
click at [172, 86] on button "Search" at bounding box center [172, 81] width 48 height 24
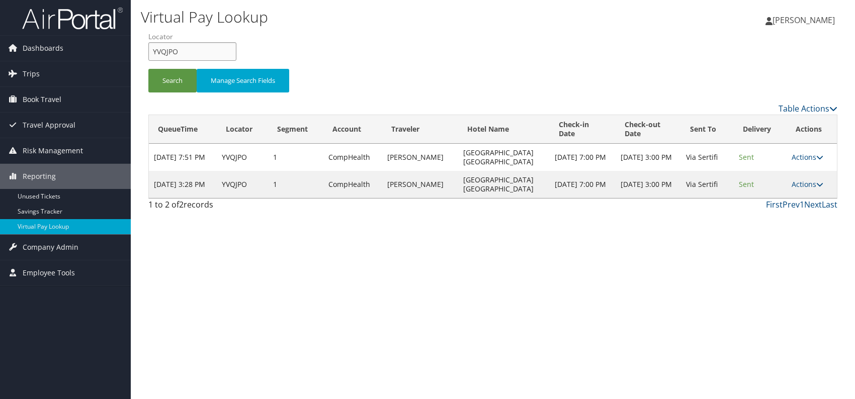
drag, startPoint x: 180, startPoint y: 54, endPoint x: 146, endPoint y: 54, distance: 33.7
click at [148, 54] on form "QueueTime Locator YVQJPO Segment Account Traveler Hotel Name Check-in Date Chec…" at bounding box center [492, 67] width 689 height 70
paste input "KFPDZW"
click at [169, 76] on button "Search" at bounding box center [172, 81] width 48 height 24
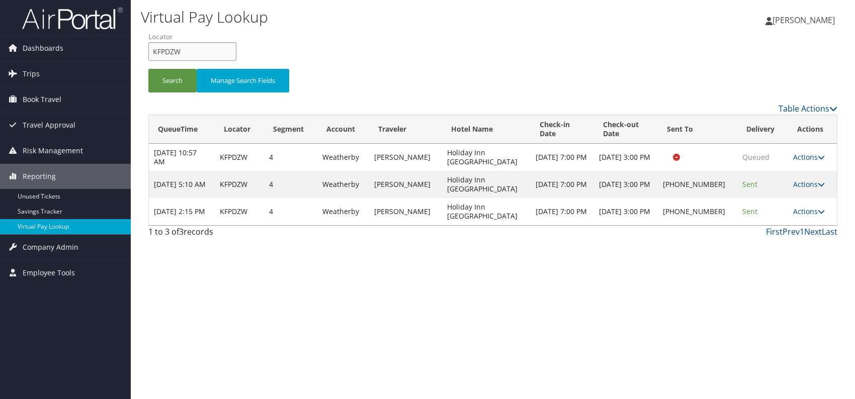
drag, startPoint x: 172, startPoint y: 55, endPoint x: 150, endPoint y: 55, distance: 21.6
click at [150, 55] on input "KFPDZW" at bounding box center [192, 51] width 88 height 19
paste input "LFVJLS"
click at [169, 51] on input "LFVJLS" at bounding box center [192, 51] width 88 height 19
click at [171, 85] on button "Search" at bounding box center [172, 81] width 48 height 24
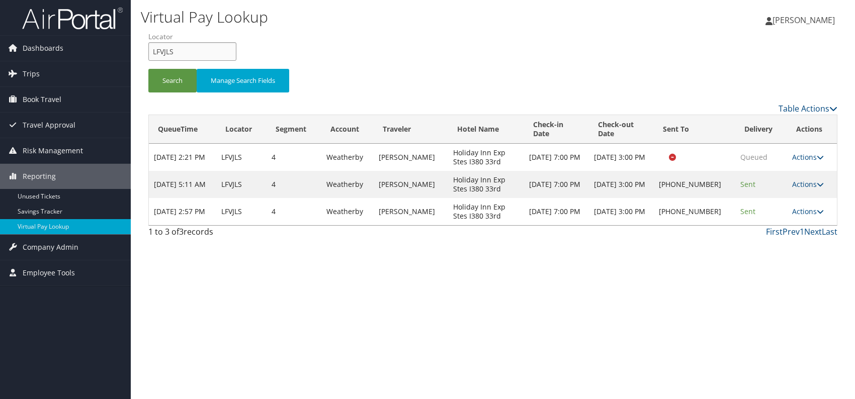
drag, startPoint x: 181, startPoint y: 48, endPoint x: 143, endPoint y: 51, distance: 38.4
click at [148, 51] on form "QueueTime Locator LFVJLS Segment Account Traveler Hotel Name Check-in Date Chec…" at bounding box center [492, 67] width 689 height 70
paste input "ATJKWK"
click at [171, 75] on button "Search" at bounding box center [172, 81] width 48 height 24
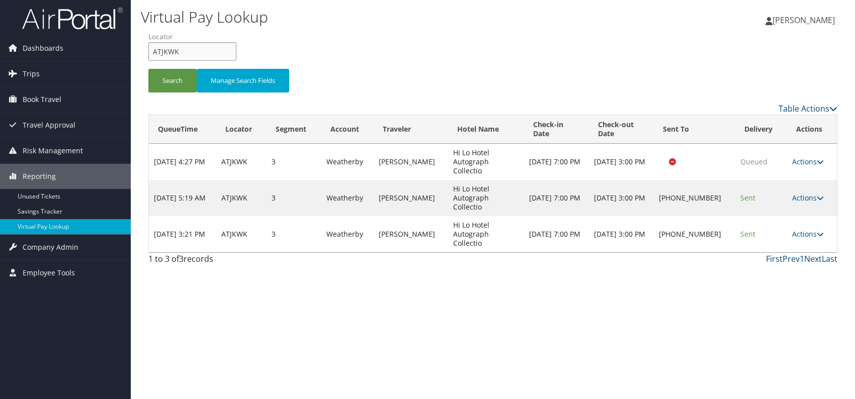
drag, startPoint x: 184, startPoint y: 51, endPoint x: 145, endPoint y: 51, distance: 38.2
click at [148, 51] on form "QueueTime Locator ATJKWK Segment Account Traveler Hotel Name Check-in Date Chec…" at bounding box center [492, 67] width 689 height 70
paste input "AILKTS"
click at [171, 51] on input "AILKTS" at bounding box center [192, 51] width 88 height 19
click at [173, 81] on button "Search" at bounding box center [172, 81] width 48 height 24
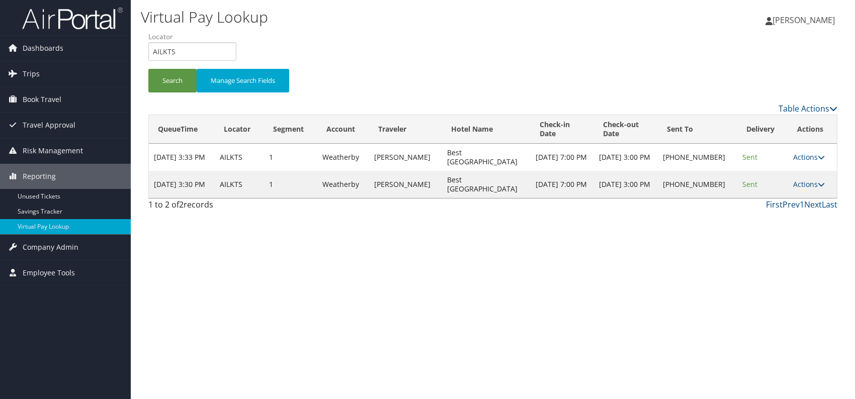
click at [412, 264] on div "Virtual Pay Lookup [PERSON_NAME] [PERSON_NAME] My Settings Travel Agency Contac…" at bounding box center [493, 199] width 724 height 399
drag, startPoint x: 180, startPoint y: 52, endPoint x: 160, endPoint y: 53, distance: 20.2
click at [152, 57] on input "AILKTS" at bounding box center [192, 51] width 88 height 19
paste input "GEOJWQ"
click at [171, 80] on button "Search" at bounding box center [172, 81] width 48 height 24
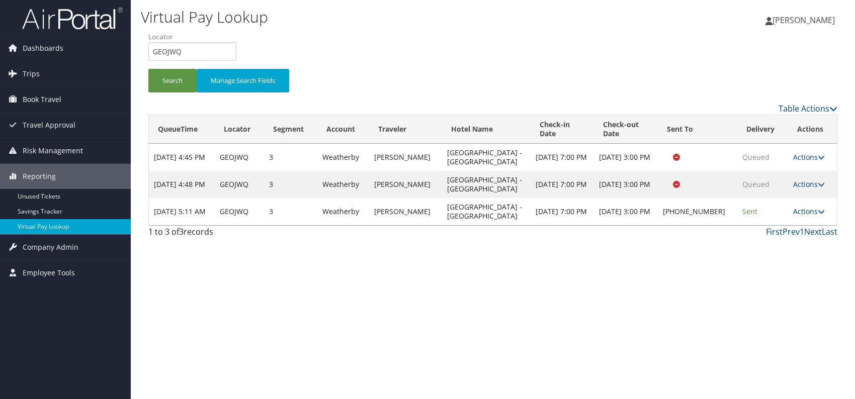
click at [532, 265] on div "Virtual Pay Lookup [PERSON_NAME] [PERSON_NAME] My Settings Travel Agency Contac…" at bounding box center [493, 199] width 724 height 399
drag, startPoint x: 184, startPoint y: 54, endPoint x: 154, endPoint y: 58, distance: 30.4
click at [154, 58] on input "GEOJWQ" at bounding box center [192, 51] width 88 height 19
paste input "QTYARV"
click at [168, 80] on button "Search" at bounding box center [172, 81] width 48 height 24
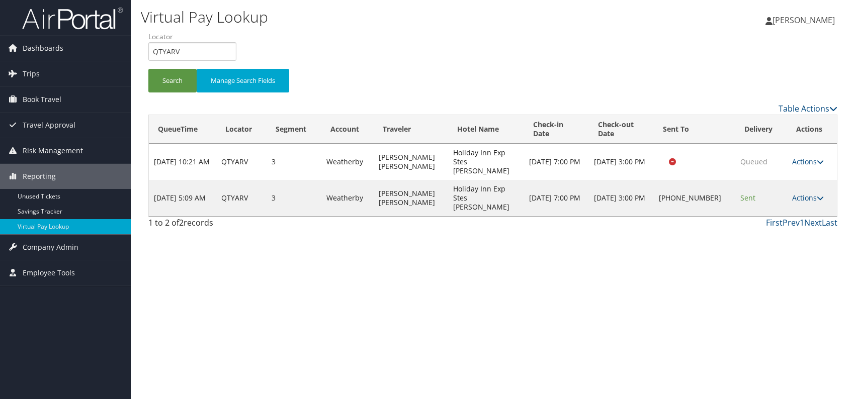
click at [539, 262] on div "Virtual Pay Lookup [PERSON_NAME] [PERSON_NAME] My Settings Travel Agency Contac…" at bounding box center [493, 199] width 724 height 399
drag, startPoint x: 182, startPoint y: 51, endPoint x: 136, endPoint y: 58, distance: 45.8
click at [136, 58] on div "Virtual Pay Lookup [PERSON_NAME] [PERSON_NAME] My Settings Travel Agency Contac…" at bounding box center [493, 199] width 724 height 399
paste input "LQHWYQ"
type input "LQHWYQ"
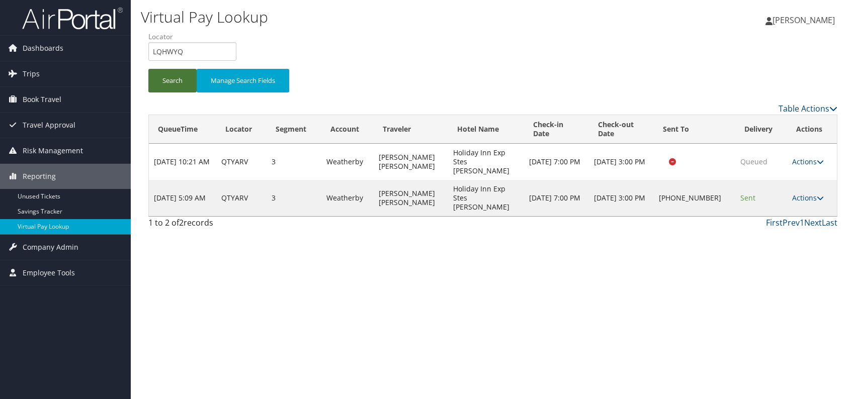
click at [171, 86] on button "Search" at bounding box center [172, 81] width 48 height 24
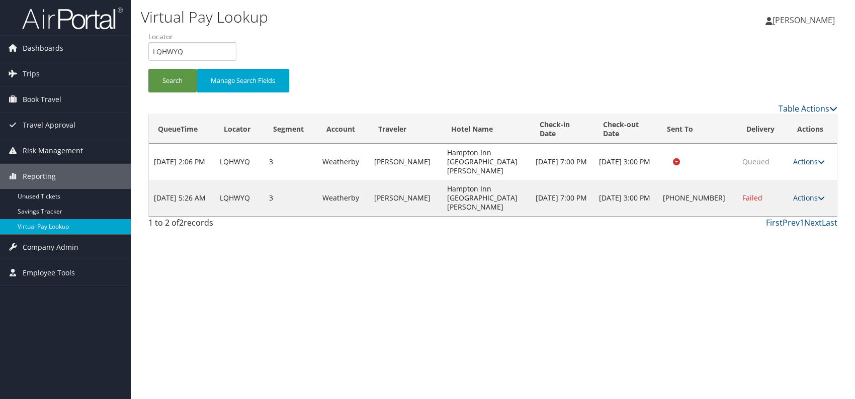
click at [638, 261] on div "Virtual Pay Lookup [PERSON_NAME] [PERSON_NAME] My Settings Travel Agency Contac…" at bounding box center [493, 199] width 724 height 399
click at [813, 193] on link "Actions" at bounding box center [809, 198] width 32 height 10
click at [772, 213] on link "Logs" at bounding box center [777, 215] width 86 height 17
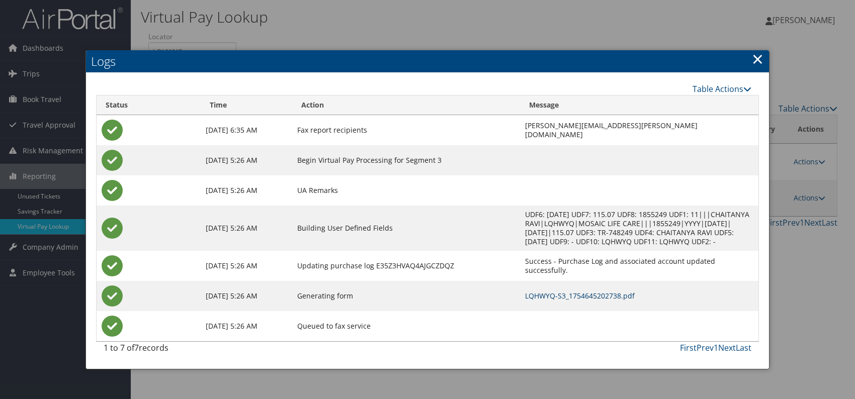
click at [555, 299] on link "LQHWYQ-S3_1754645202738.pdf" at bounding box center [580, 296] width 110 height 10
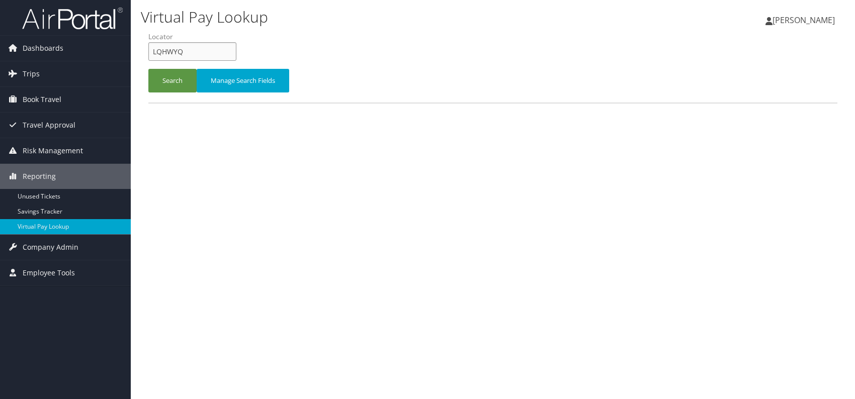
drag, startPoint x: 173, startPoint y: 53, endPoint x: 154, endPoint y: 51, distance: 19.2
click at [154, 51] on input "LQHWYQ" at bounding box center [192, 51] width 88 height 19
paste input "AOXNFX"
type input "AOXNFX"
click at [174, 74] on button "Search" at bounding box center [172, 81] width 48 height 24
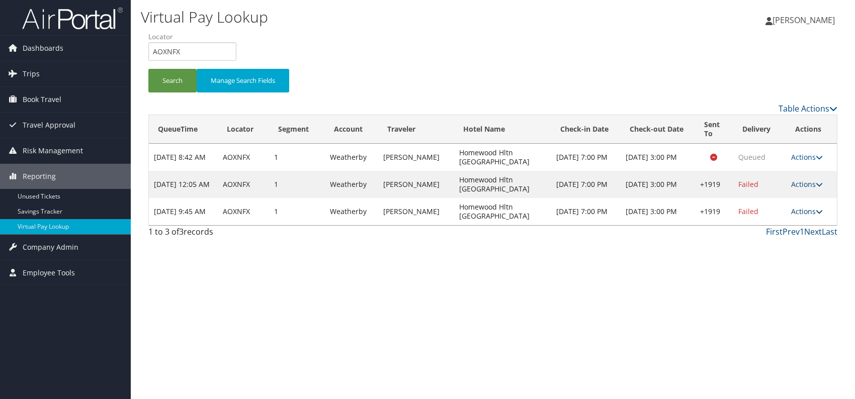
click at [808, 212] on link "Actions" at bounding box center [807, 212] width 32 height 10
click at [770, 246] on link "Logs" at bounding box center [777, 242] width 86 height 17
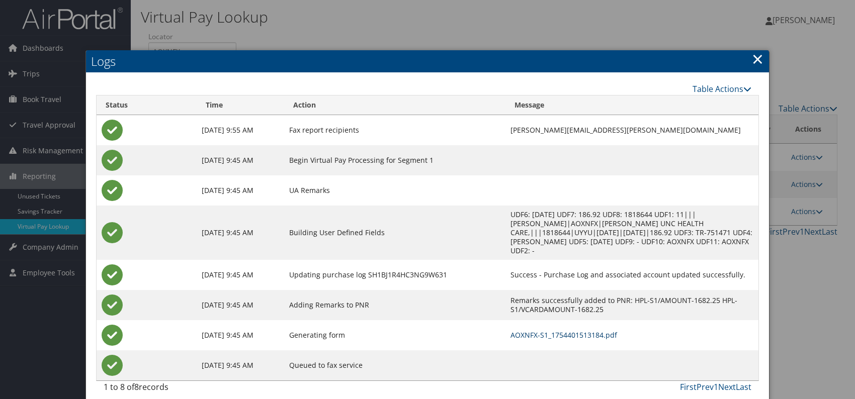
click at [578, 331] on link "AOXNFX-S1_1754401513184.pdf" at bounding box center [564, 336] width 107 height 10
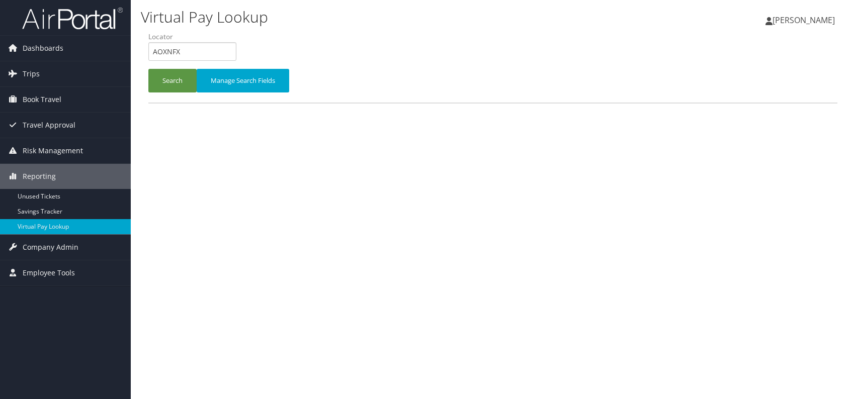
click at [138, 43] on div "Virtual Pay Lookup Romina Kwock Romina Kwock My Settings Travel Agency Contacts…" at bounding box center [493, 199] width 724 height 399
click at [171, 51] on input "APHMPZ" at bounding box center [192, 51] width 88 height 19
type input "APHMPZ"
click at [170, 70] on button "Search" at bounding box center [172, 81] width 48 height 24
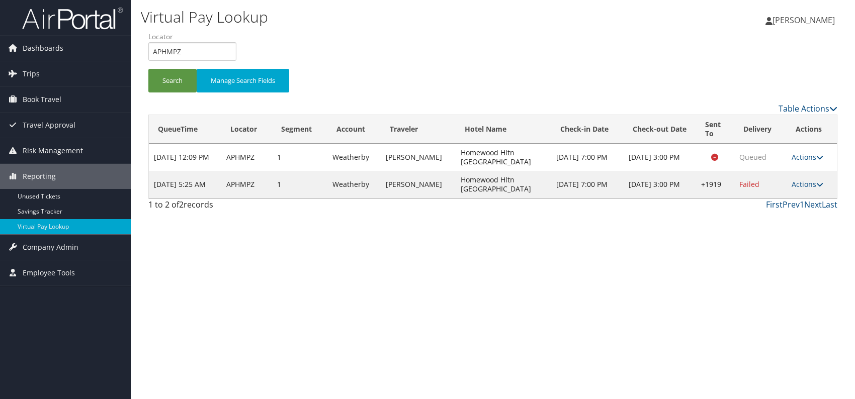
drag, startPoint x: 721, startPoint y: 245, endPoint x: 744, endPoint y: 228, distance: 27.7
click at [722, 245] on div "Virtual Pay Lookup Romina Kwock Romina Kwock My Settings Travel Agency Contacts…" at bounding box center [493, 199] width 724 height 399
click at [814, 183] on link "Actions" at bounding box center [808, 185] width 32 height 10
click at [778, 216] on link "Logs" at bounding box center [777, 215] width 86 height 17
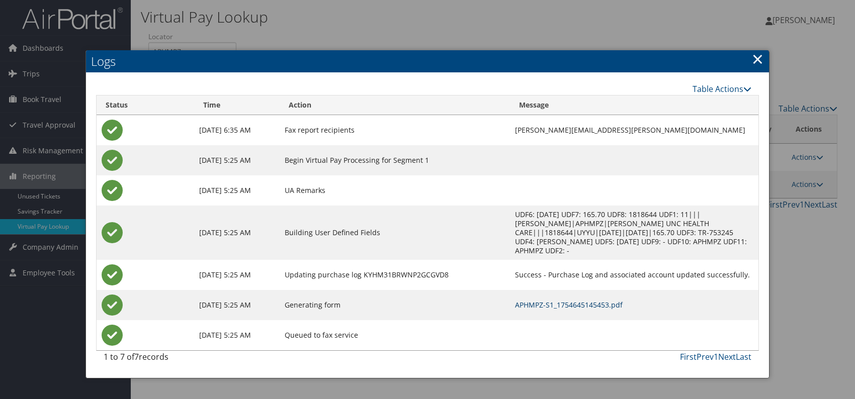
click at [601, 300] on link "APHMPZ-S1_1754645145453.pdf" at bounding box center [569, 305] width 108 height 10
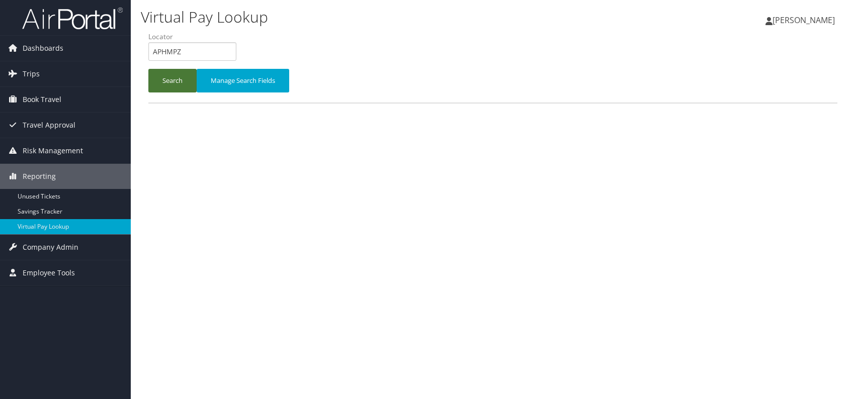
click at [166, 73] on button "Search" at bounding box center [172, 81] width 48 height 24
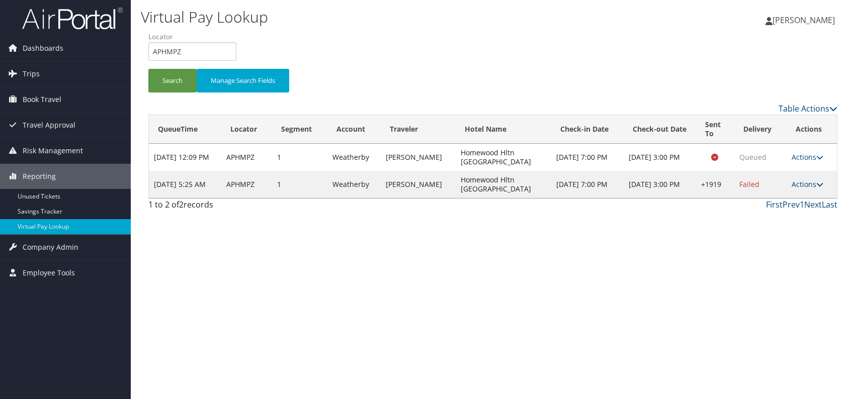
click at [805, 183] on link "Actions" at bounding box center [808, 185] width 32 height 10
click at [782, 214] on link "Logs" at bounding box center [777, 215] width 86 height 17
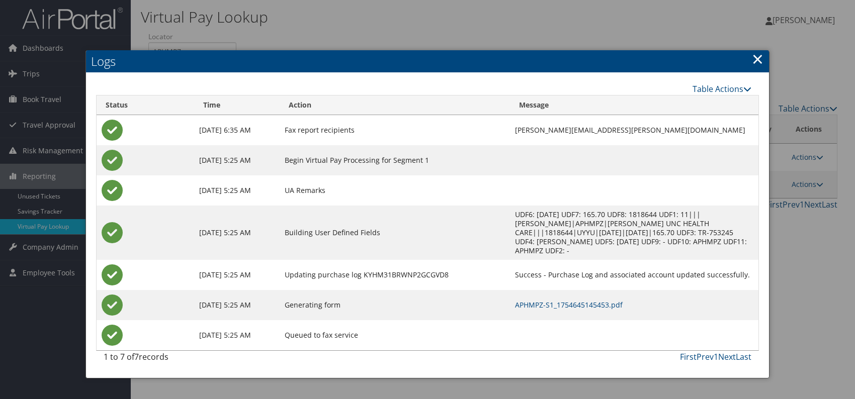
click at [757, 57] on link "×" at bounding box center [758, 59] width 12 height 20
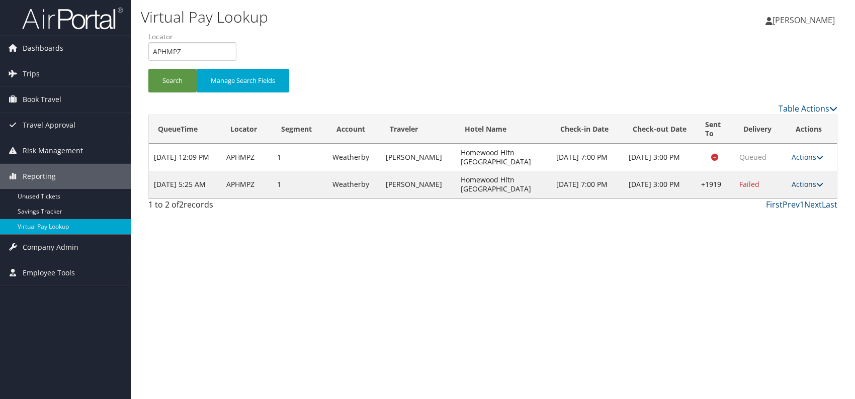
click at [801, 186] on link "Actions" at bounding box center [808, 185] width 32 height 10
click at [764, 203] on link "Resend" at bounding box center [777, 198] width 86 height 17
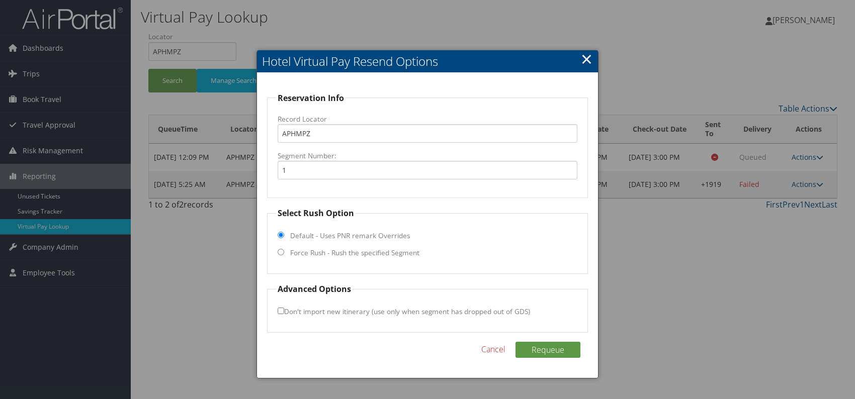
click at [281, 252] on input "Force Rush - Rush the specified Segment" at bounding box center [281, 252] width 7 height 7
radio input "true"
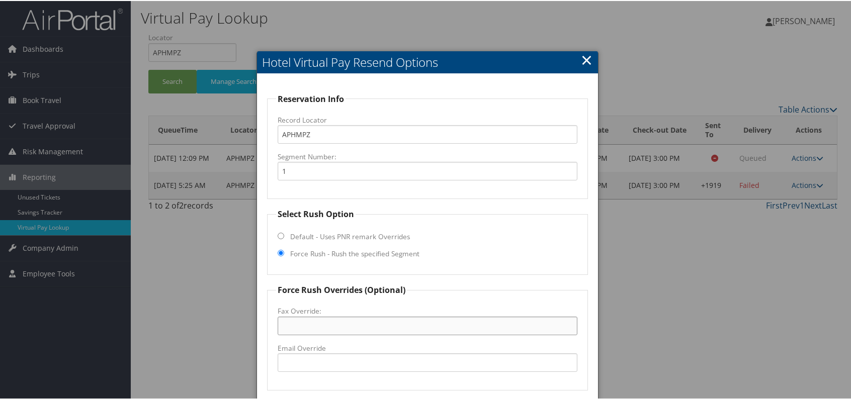
click at [312, 327] on input "Fax Override:" at bounding box center [428, 325] width 300 height 19
click at [302, 359] on input "Email Override" at bounding box center [428, 362] width 300 height 19
paste input "ISOGO_homewood @[DOMAIN_NAME]"
click at [346, 361] on input "ISOGO_homewood @[DOMAIN_NAME]" at bounding box center [428, 362] width 300 height 19
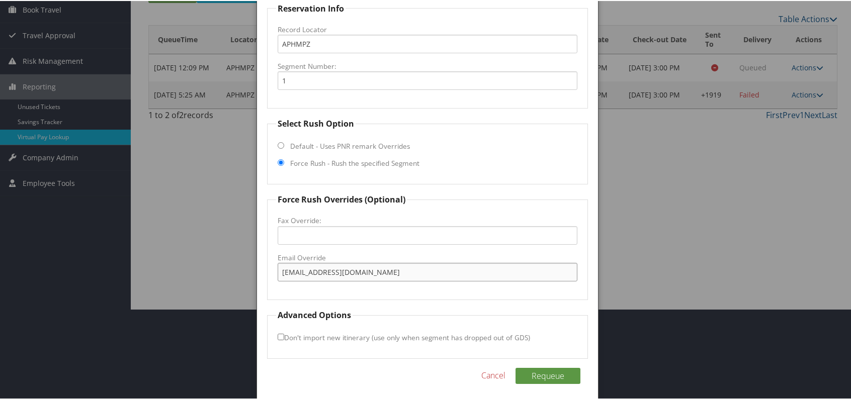
scroll to position [94, 0]
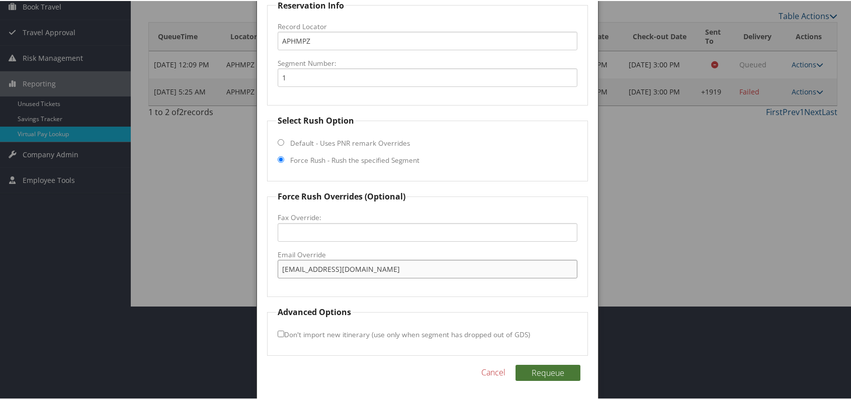
type input "[EMAIL_ADDRESS][DOMAIN_NAME]"
click at [549, 370] on button "Requeue" at bounding box center [548, 372] width 65 height 16
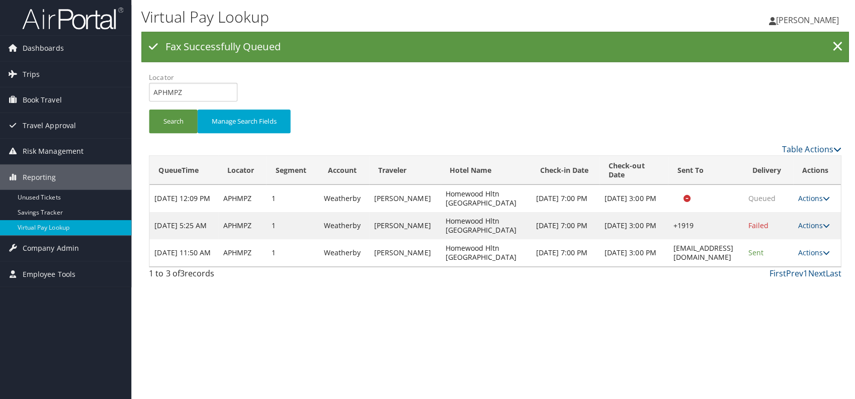
scroll to position [0, 0]
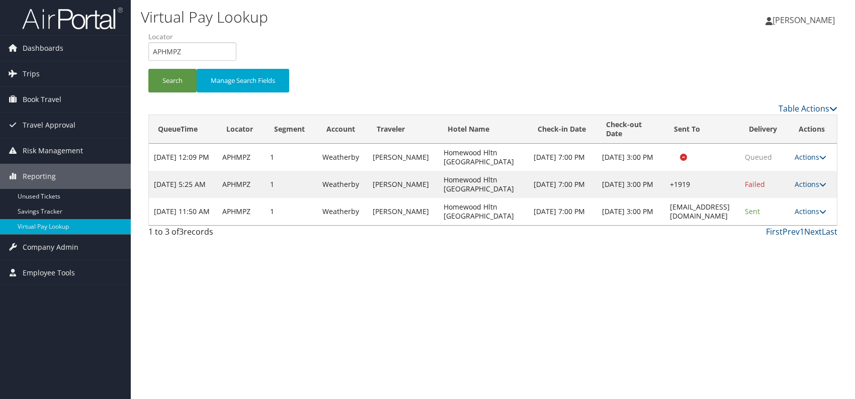
click at [460, 287] on div "Virtual Pay Lookup [PERSON_NAME] [PERSON_NAME] My Settings Travel Agency Contac…" at bounding box center [493, 199] width 724 height 399
drag, startPoint x: 186, startPoint y: 52, endPoint x: 151, endPoint y: 58, distance: 34.7
click at [151, 58] on input "APHMPZ" at bounding box center [192, 51] width 88 height 19
paste input "UZWAYN"
click at [171, 49] on input "UZWAYN" at bounding box center [192, 51] width 88 height 19
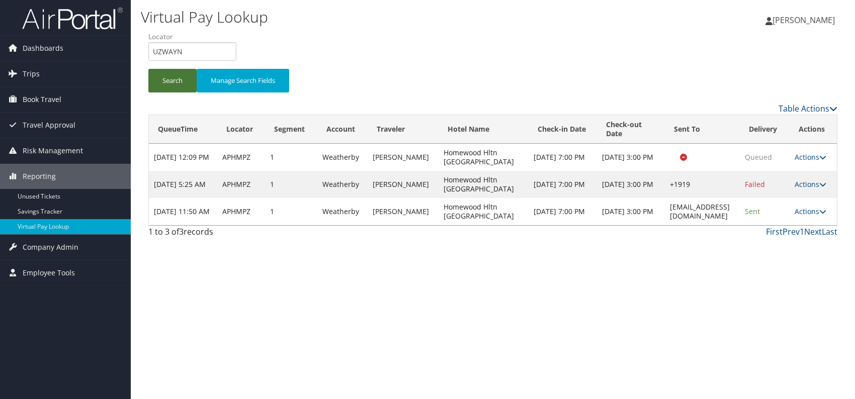
click at [166, 87] on button "Search" at bounding box center [172, 81] width 48 height 24
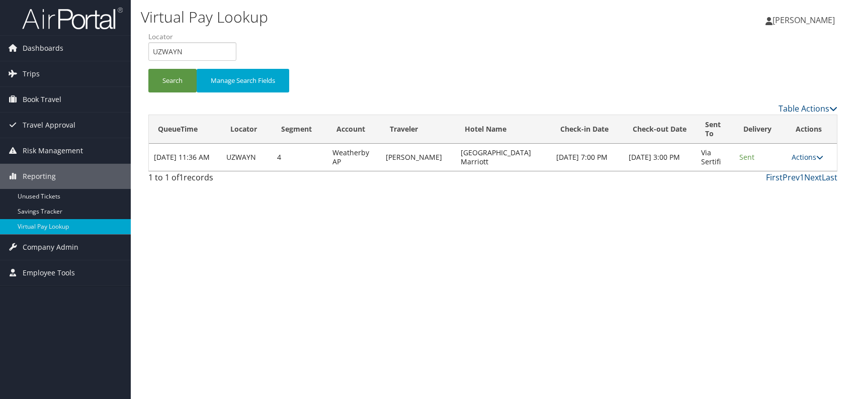
click at [385, 259] on div "Virtual Pay Lookup [PERSON_NAME] [PERSON_NAME] My Settings Travel Agency Contac…" at bounding box center [493, 199] width 724 height 399
drag, startPoint x: 161, startPoint y: 51, endPoint x: 146, endPoint y: 51, distance: 14.6
click at [148, 51] on form "QueueTime Locator UZWAYN Segment Account Traveler Hotel Name Check-in Date Chec…" at bounding box center [492, 67] width 689 height 70
paste input "QMDQQK"
click at [162, 72] on button "Search" at bounding box center [172, 81] width 48 height 24
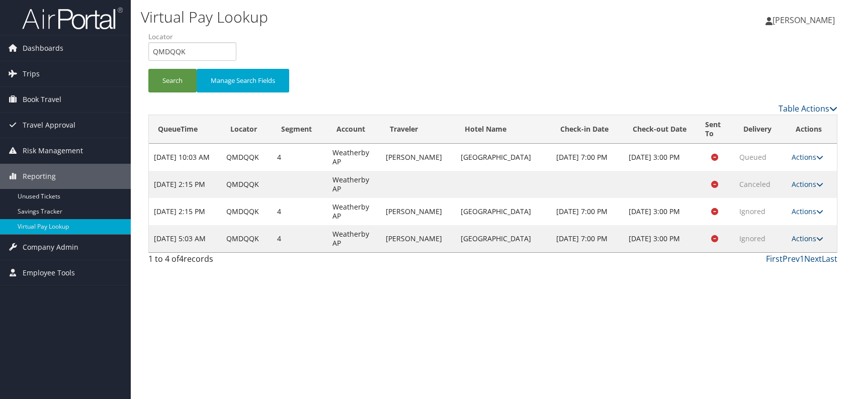
click at [819, 241] on icon at bounding box center [820, 238] width 7 height 7
click at [786, 269] on link "Logs" at bounding box center [788, 270] width 63 height 17
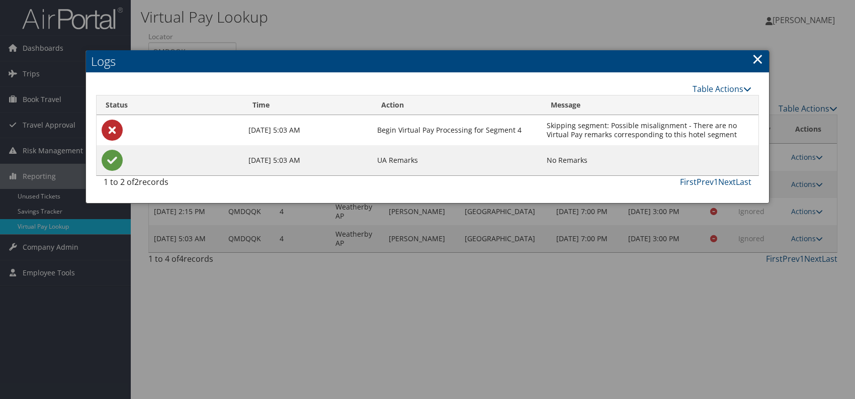
click at [754, 59] on link "×" at bounding box center [758, 59] width 12 height 20
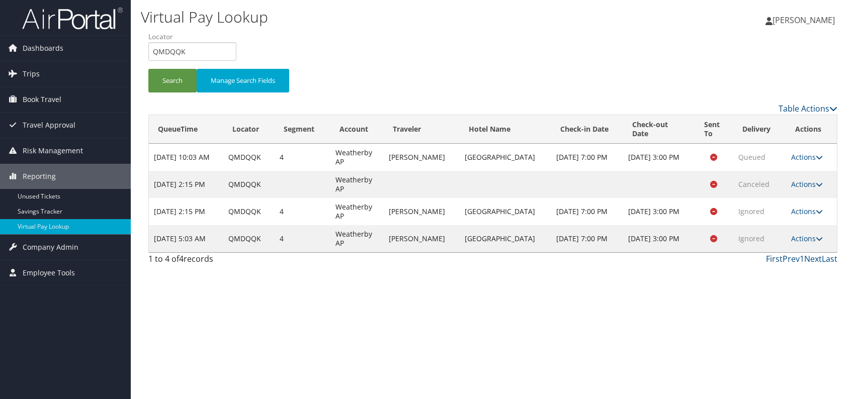
click at [545, 278] on div "Virtual Pay Lookup Romina Kwock Romina Kwock My Settings Travel Agency Contacts…" at bounding box center [493, 199] width 724 height 399
drag, startPoint x: 193, startPoint y: 48, endPoint x: 151, endPoint y: 55, distance: 42.8
click at [148, 57] on input "QMDQQK" at bounding box center [192, 51] width 88 height 19
paste input "DYFKHU"
click at [169, 52] on input "DYFKHU" at bounding box center [192, 51] width 88 height 19
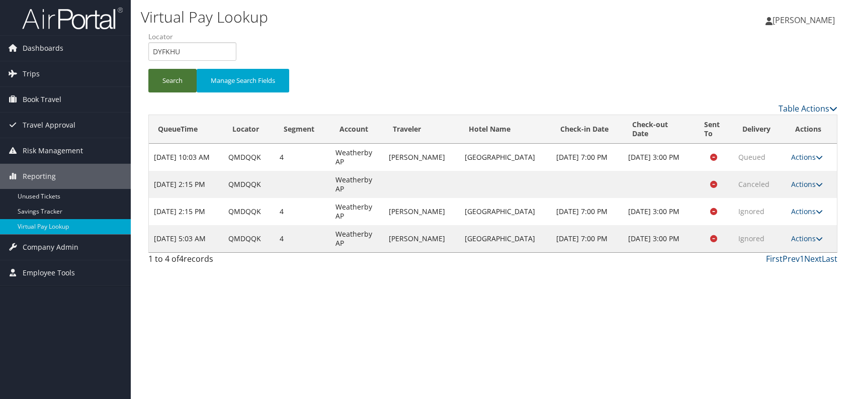
click at [166, 80] on button "Search" at bounding box center [172, 81] width 48 height 24
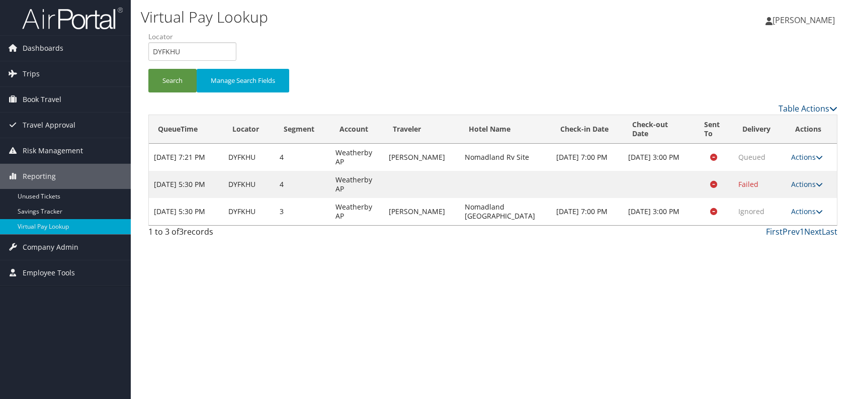
click at [682, 247] on div "Virtual Pay Lookup Romina Kwock Romina Kwock My Settings Travel Agency Contacts…" at bounding box center [493, 199] width 724 height 399
click at [809, 180] on link "Actions" at bounding box center [807, 185] width 32 height 10
click at [788, 210] on link "Logs" at bounding box center [787, 215] width 63 height 17
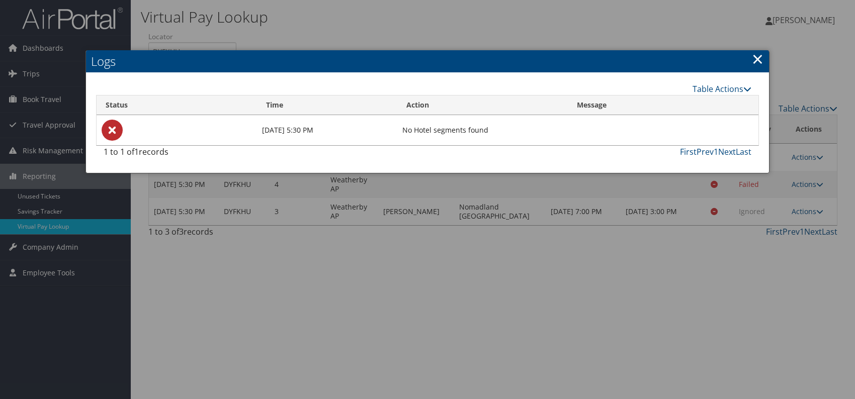
click at [760, 65] on link "×" at bounding box center [758, 59] width 12 height 20
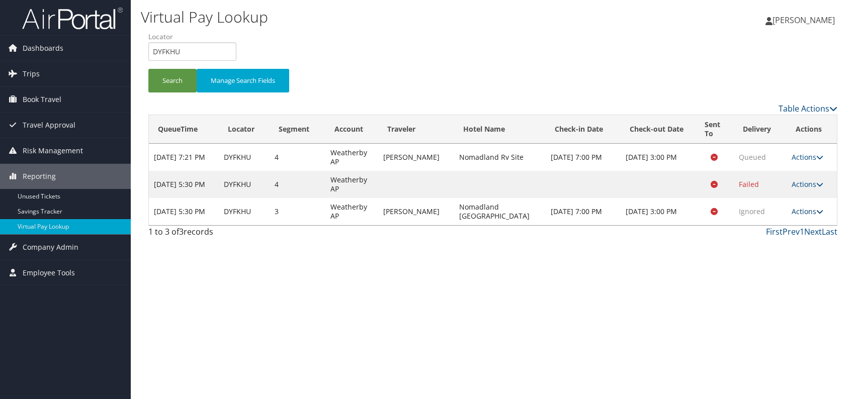
click at [820, 210] on icon at bounding box center [820, 211] width 7 height 7
click at [789, 240] on link "Logs" at bounding box center [786, 242] width 63 height 17
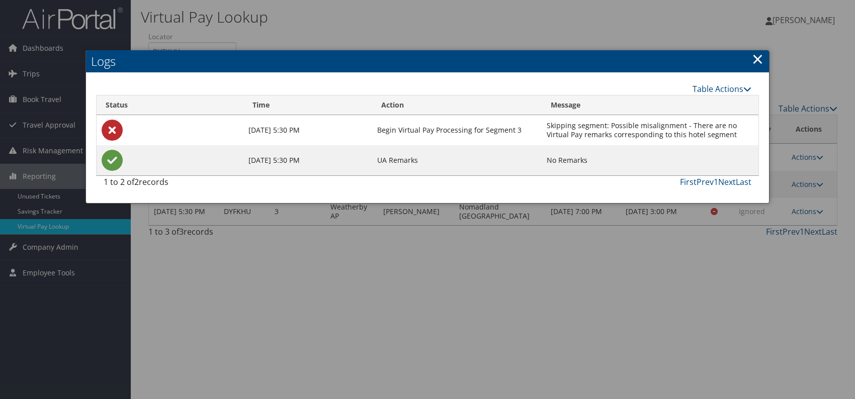
click at [762, 57] on link "×" at bounding box center [758, 59] width 12 height 20
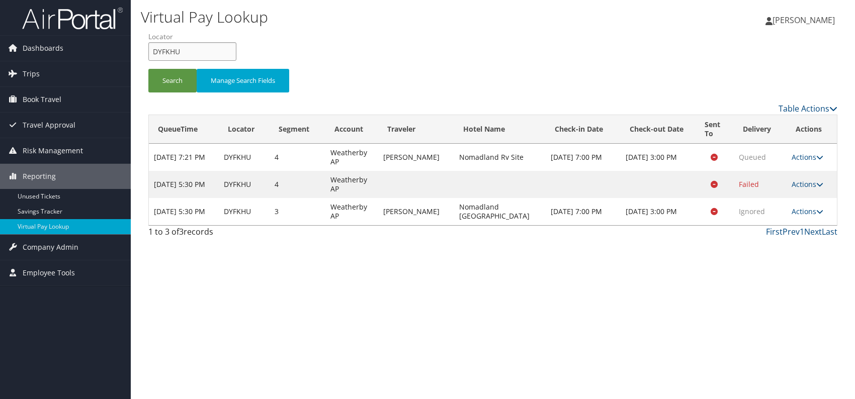
click at [167, 54] on input "DYFKHU" at bounding box center [192, 51] width 88 height 19
drag, startPoint x: 189, startPoint y: 54, endPoint x: 142, endPoint y: 51, distance: 47.4
click at [148, 51] on form "QueueTime Locator DYFKHU Segment Account Traveler Hotel Name Check-in Date Chec…" at bounding box center [492, 67] width 689 height 70
paste input "SJEGQN"
click at [171, 51] on input "SJEGQN" at bounding box center [192, 51] width 88 height 19
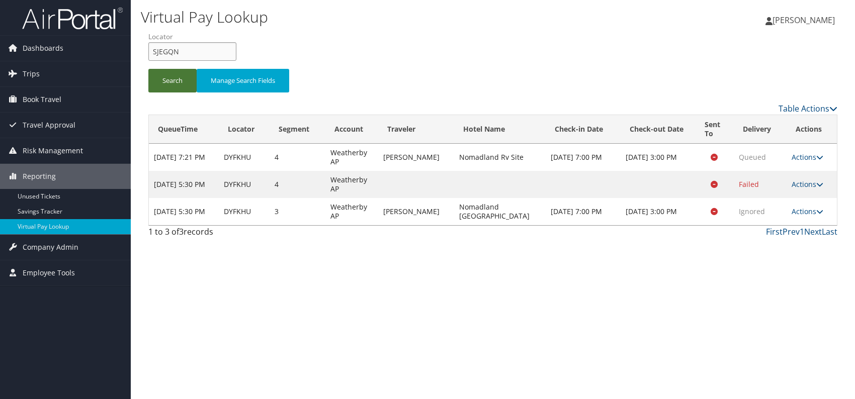
type input "SJEGQN"
click at [165, 78] on button "Search" at bounding box center [172, 81] width 48 height 24
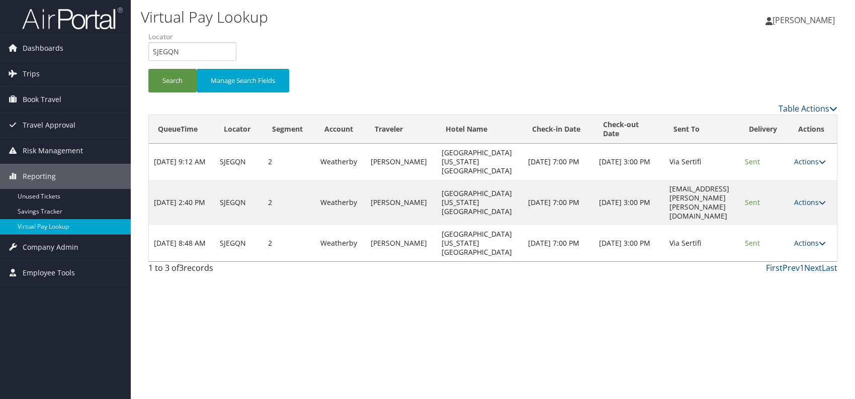
click at [826, 225] on td "Actions Resend Logs View Itinerary" at bounding box center [813, 243] width 48 height 36
click at [808, 238] on link "Actions" at bounding box center [810, 243] width 32 height 10
click at [771, 252] on link "Logs" at bounding box center [791, 256] width 63 height 17
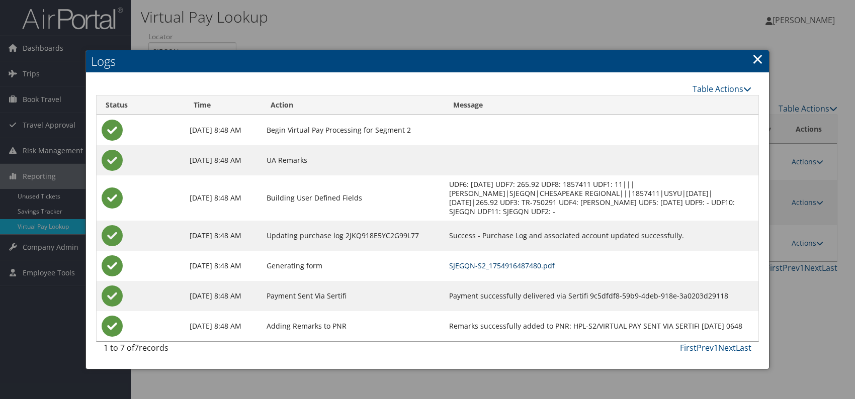
click at [526, 263] on link "SJEGQN-S2_1754916487480.pdf" at bounding box center [502, 266] width 106 height 10
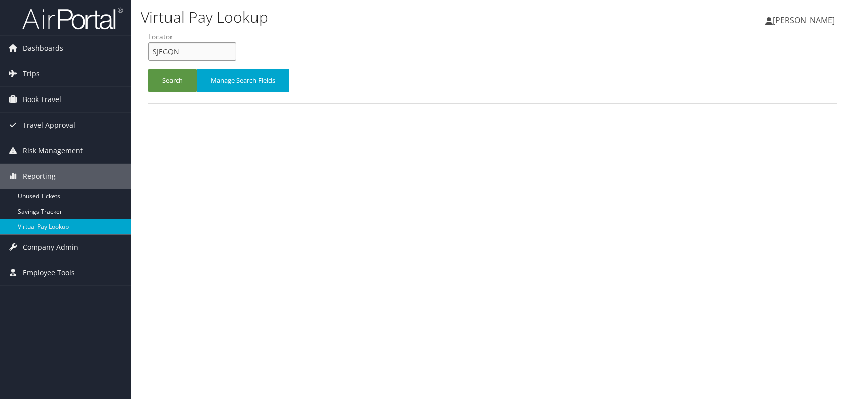
drag, startPoint x: 184, startPoint y: 47, endPoint x: 145, endPoint y: 50, distance: 38.3
click at [148, 50] on form "QueueTime Locator SJEGQN Segment Account Traveler Hotel Name Check-in Date Chec…" at bounding box center [492, 67] width 689 height 70
paste input "FPQQDU"
click at [169, 51] on input "FPQQDU" at bounding box center [192, 51] width 88 height 19
type input "FPQQDU"
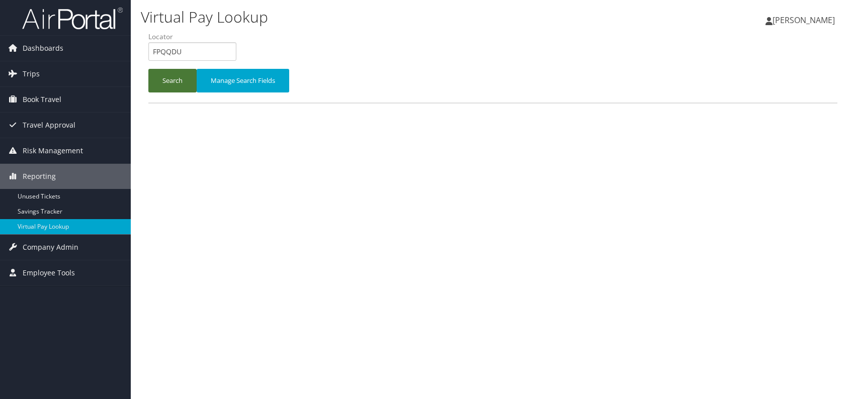
click at [177, 78] on button "Search" at bounding box center [172, 81] width 48 height 24
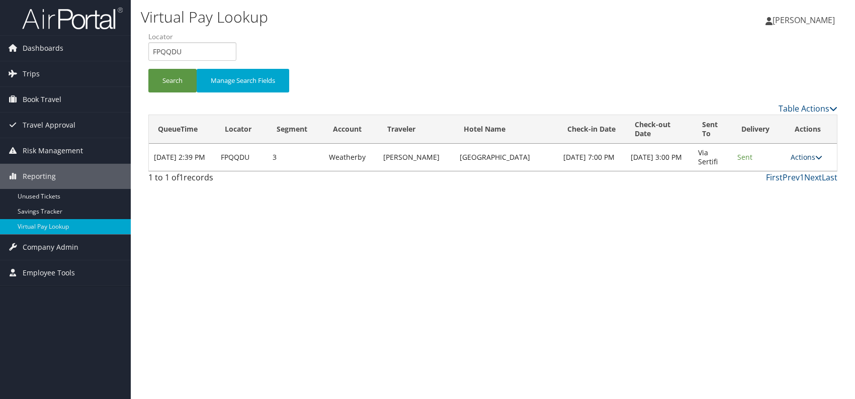
click at [810, 152] on link "Actions" at bounding box center [807, 157] width 32 height 10
click at [782, 189] on link "Logs" at bounding box center [788, 188] width 63 height 17
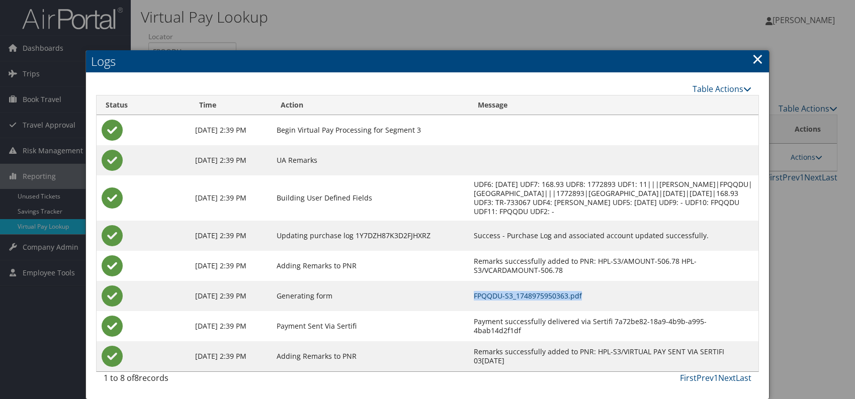
drag, startPoint x: 594, startPoint y: 293, endPoint x: 488, endPoint y: 299, distance: 105.8
click at [483, 301] on td "FPQQDU-S3_1748975950363.pdf" at bounding box center [614, 296] width 290 height 30
copy link "FPQQDU-S3_1748975950363.pdf"
click at [573, 292] on link "FPQQDU-S3_1748975950363.pdf" at bounding box center [528, 296] width 108 height 10
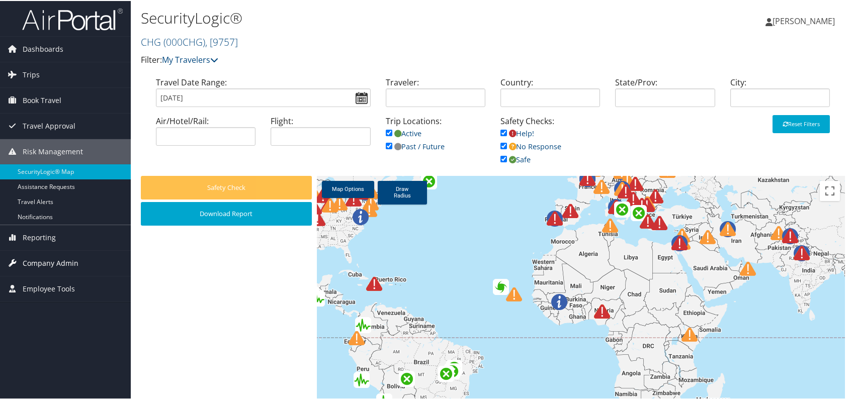
click at [69, 264] on span "Company Admin" at bounding box center [51, 262] width 56 height 25
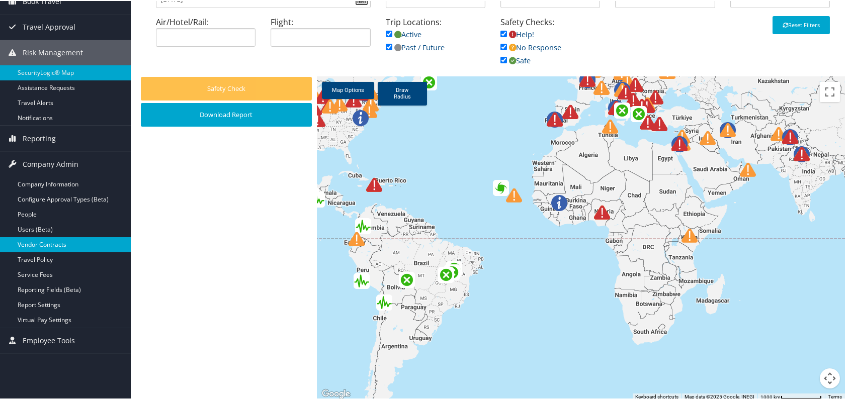
scroll to position [100, 0]
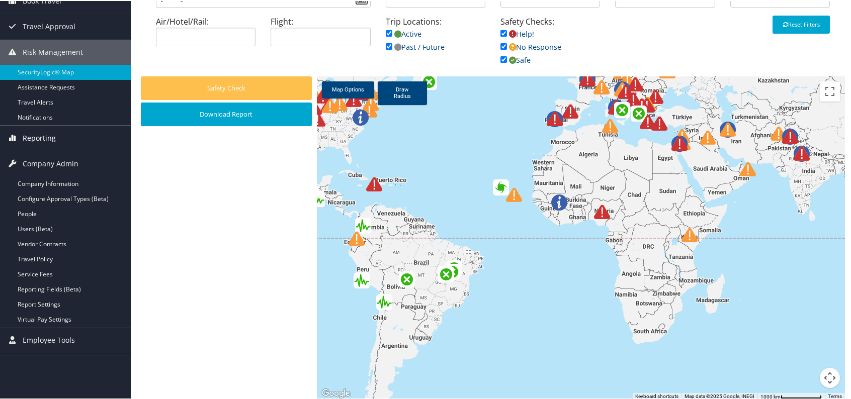
click at [47, 136] on span "Reporting" at bounding box center [39, 137] width 33 height 25
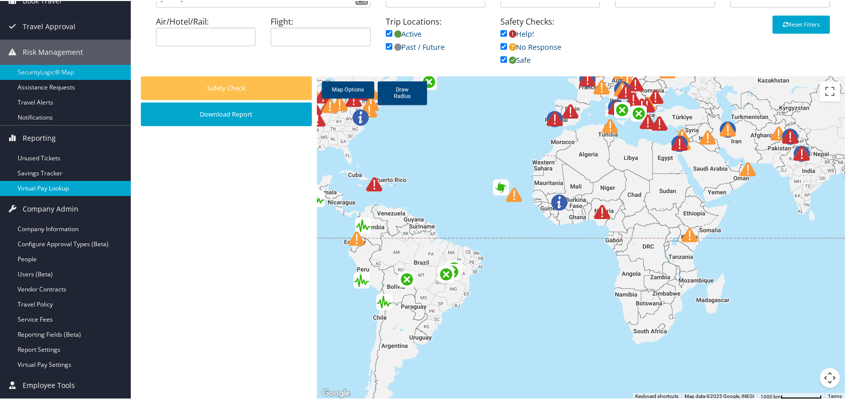
click at [58, 185] on link "Virtual Pay Lookup" at bounding box center [65, 187] width 131 height 15
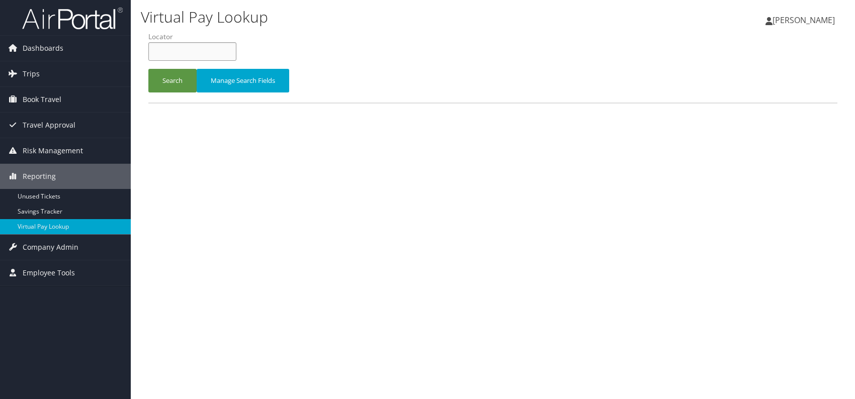
paste input "SJEGQN"
click at [170, 51] on input "SJEGQN" at bounding box center [192, 51] width 88 height 19
type input "SJEGQN"
click at [165, 80] on button "Search" at bounding box center [172, 81] width 48 height 24
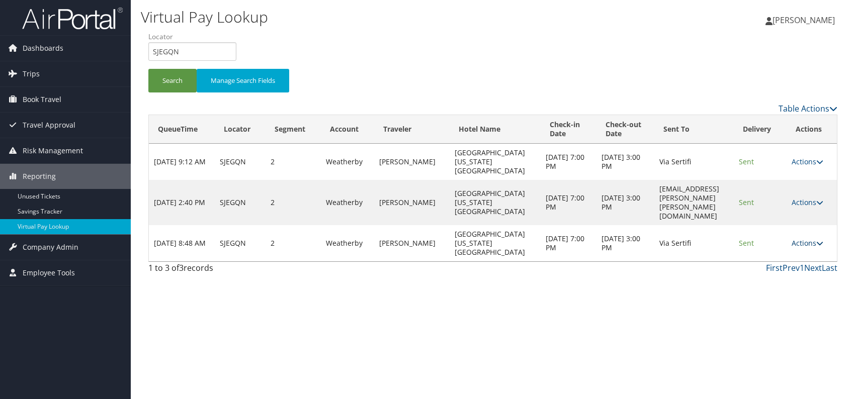
click at [815, 238] on link "Actions" at bounding box center [808, 243] width 32 height 10
click at [797, 242] on link "Logs" at bounding box center [789, 242] width 63 height 17
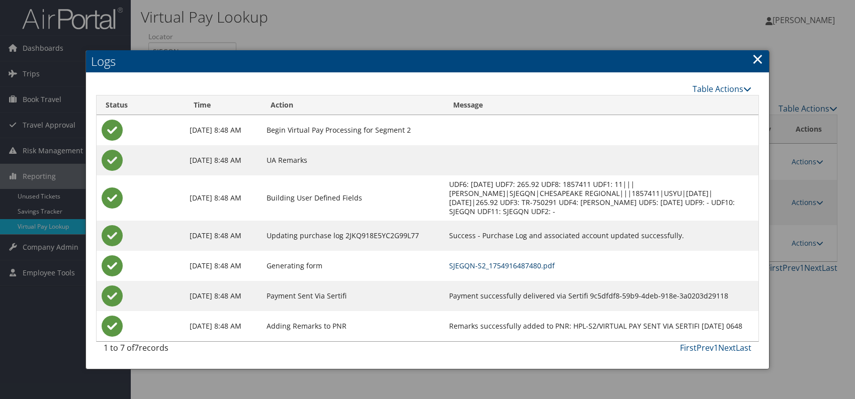
click at [530, 263] on link "SJEGQN-S2_1754916487480.pdf" at bounding box center [502, 266] width 106 height 10
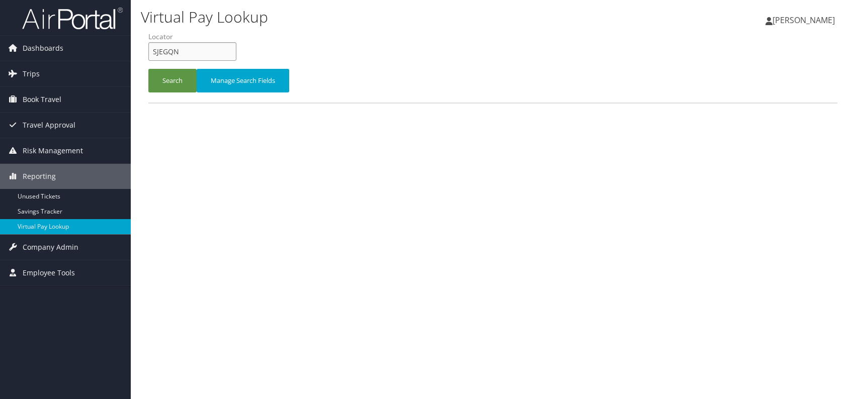
drag, startPoint x: 159, startPoint y: 55, endPoint x: 146, endPoint y: 55, distance: 13.1
click at [148, 55] on form "QueueTime Locator SJEGQN Segment Account Traveler Hotel Name Check-in Date Chec…" at bounding box center [492, 67] width 689 height 70
paste input "FPQQDU"
click at [172, 51] on input "FPQQDU" at bounding box center [192, 51] width 88 height 19
click at [170, 51] on input "FPQQDU" at bounding box center [192, 51] width 88 height 19
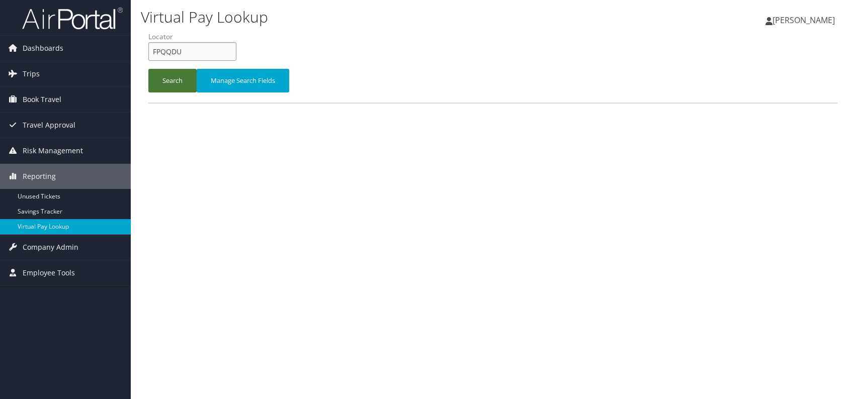
type input "FPQQDU"
click at [168, 74] on button "Search" at bounding box center [172, 81] width 48 height 24
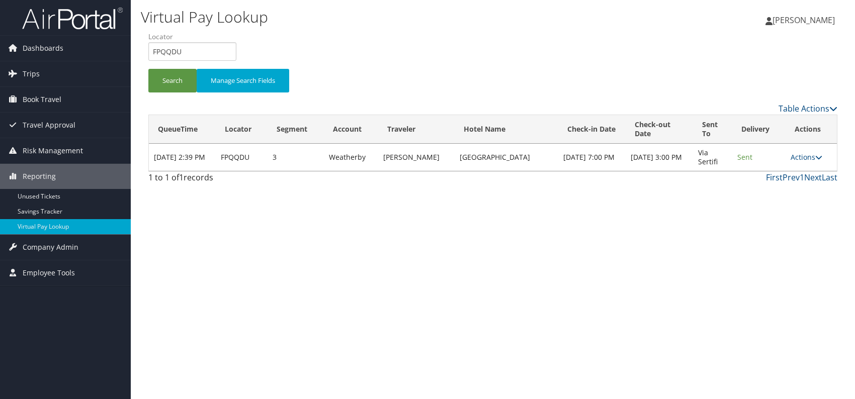
drag, startPoint x: 807, startPoint y: 155, endPoint x: 801, endPoint y: 163, distance: 9.7
click at [806, 155] on link "Actions" at bounding box center [807, 157] width 32 height 10
click at [779, 187] on link "Logs" at bounding box center [788, 188] width 63 height 17
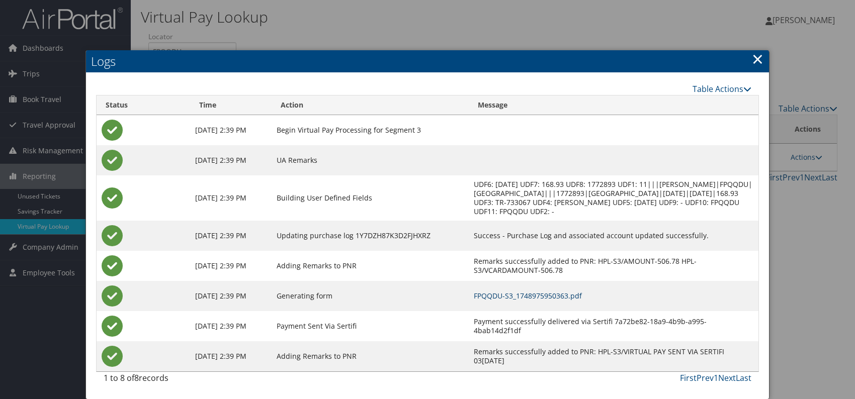
click at [561, 296] on link "FPQQDU-S3_1748975950363.pdf" at bounding box center [528, 296] width 108 height 10
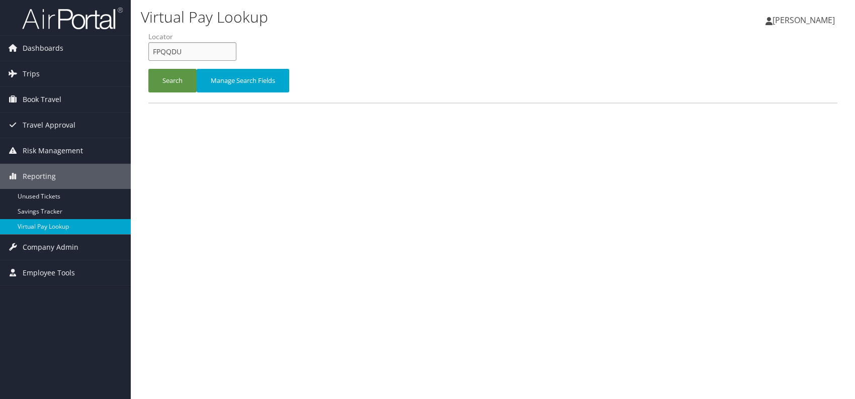
drag, startPoint x: 189, startPoint y: 50, endPoint x: 154, endPoint y: 48, distance: 35.3
click at [149, 48] on input "FPQQDU" at bounding box center [192, 51] width 88 height 19
paste input "ZUGO"
type input "FPZUGO"
click at [170, 83] on button "Search" at bounding box center [172, 81] width 48 height 24
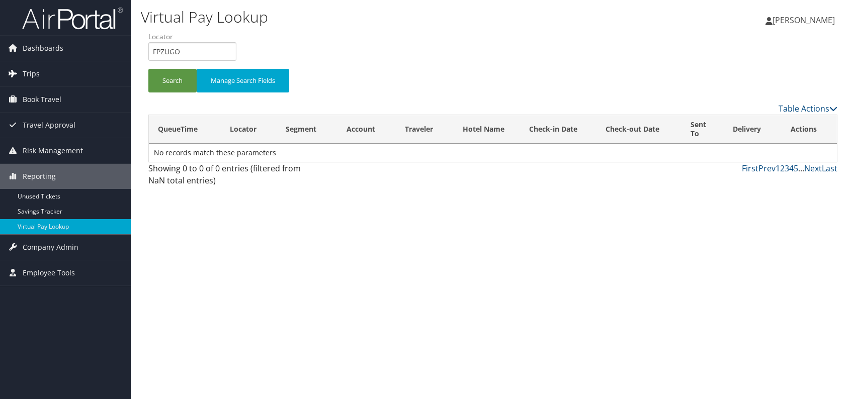
click at [31, 71] on span "Trips" at bounding box center [31, 73] width 17 height 25
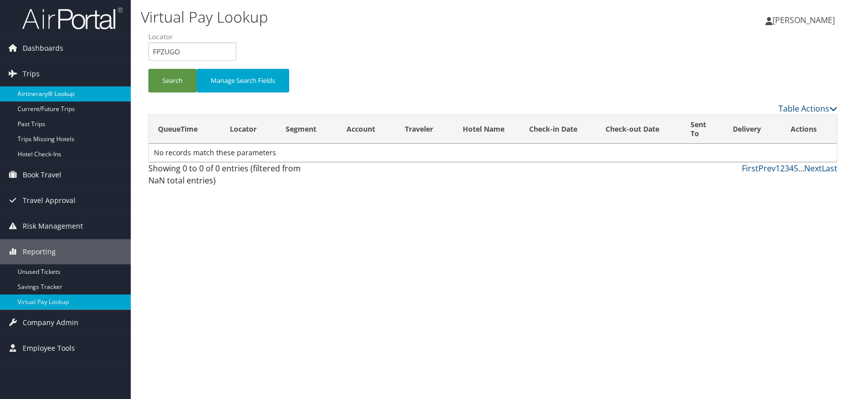
click at [65, 94] on link "Airtinerary® Lookup" at bounding box center [65, 94] width 131 height 15
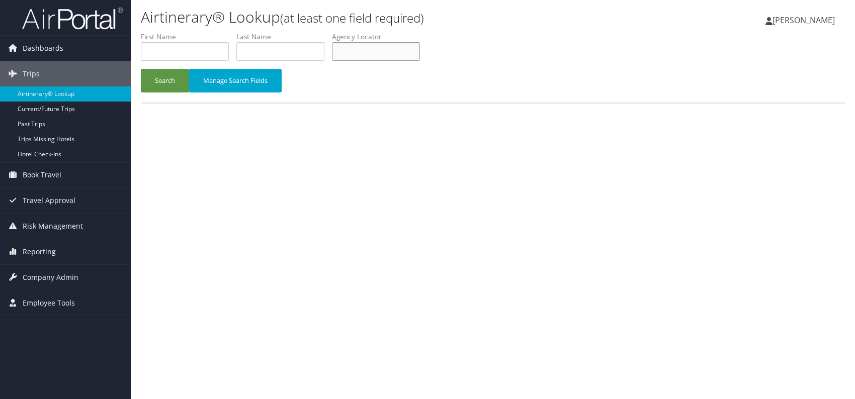
paste input "FPZUGO"
type input "FPZUGO"
click at [165, 72] on button "Search" at bounding box center [165, 81] width 48 height 24
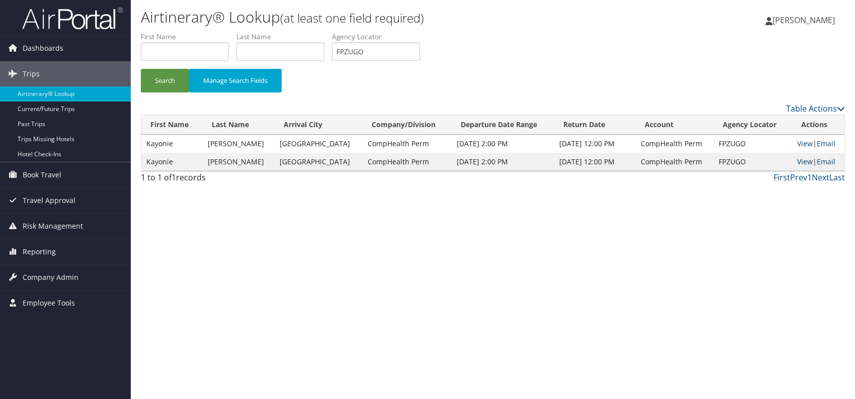
click at [802, 160] on link "View" at bounding box center [805, 162] width 16 height 10
drag, startPoint x: 238, startPoint y: 165, endPoint x: 208, endPoint y: 164, distance: 30.2
click at [208, 164] on td "[PERSON_NAME]" at bounding box center [239, 162] width 72 height 18
copy td "[PERSON_NAME]"
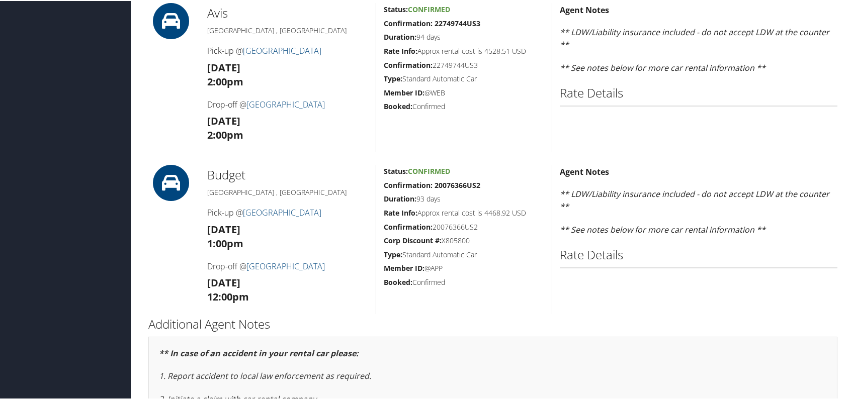
scroll to position [241, 0]
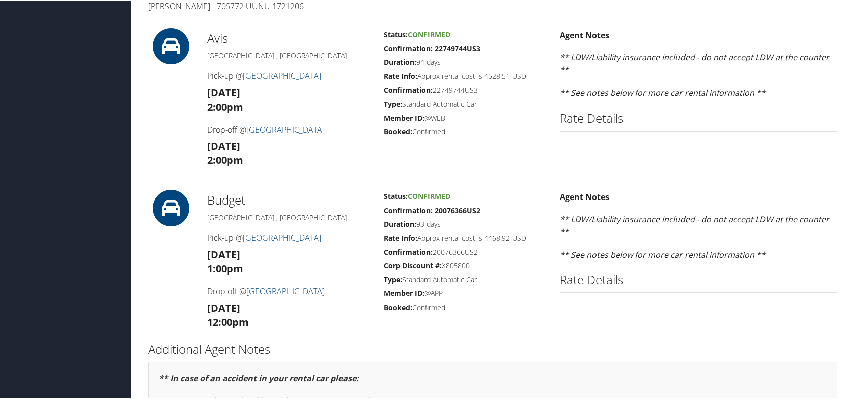
click at [446, 206] on strong "Confirmation: 20076366US2" at bounding box center [432, 210] width 97 height 10
copy strong "20076366US2"
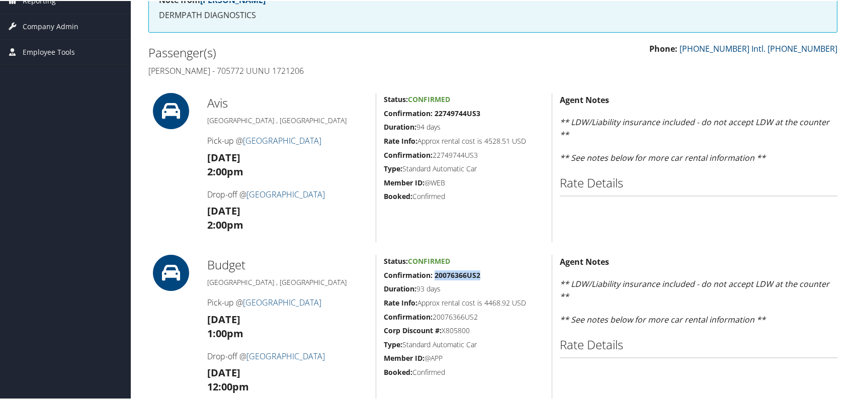
scroll to position [191, 0]
